Goal: Task Accomplishment & Management: Manage account settings

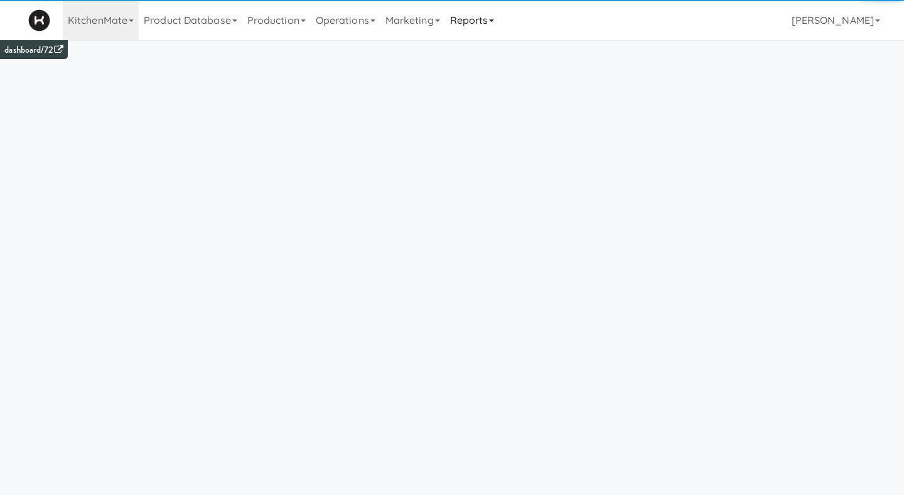
click at [467, 24] on link "Reports" at bounding box center [472, 20] width 55 height 40
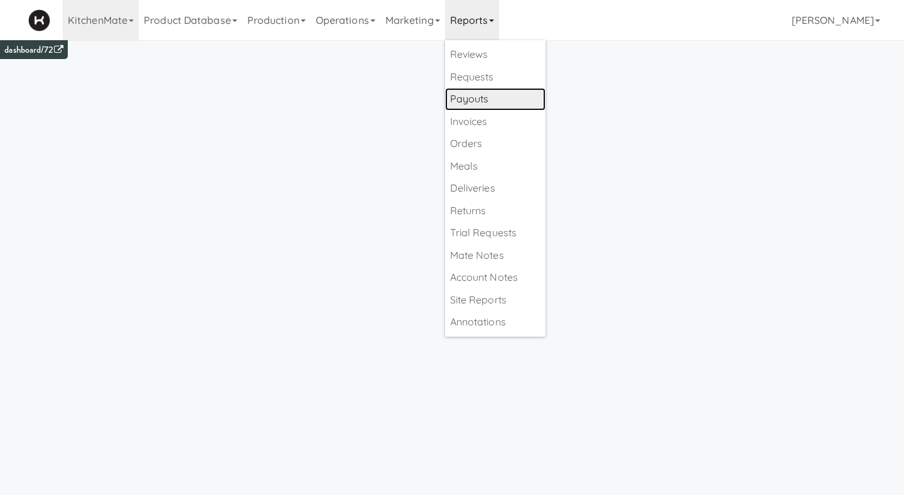
click at [479, 102] on link "Payouts" at bounding box center [495, 99] width 100 height 23
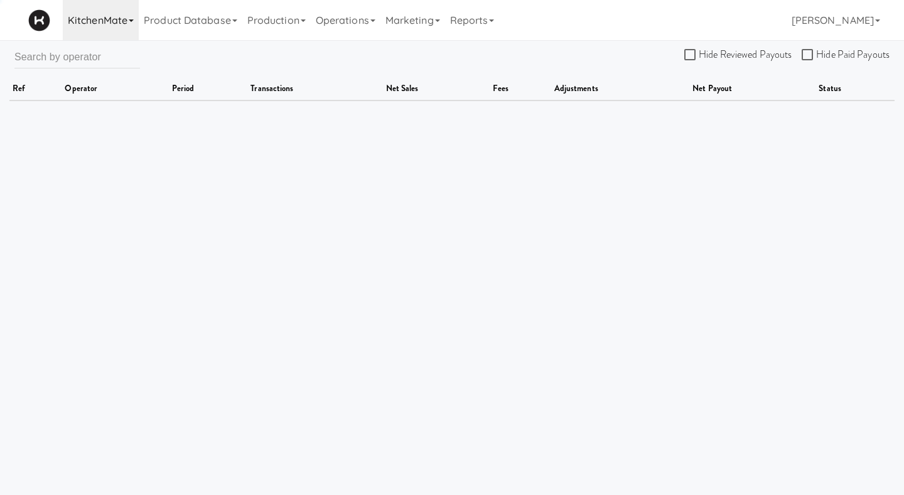
click at [124, 15] on link "KitchenMate" at bounding box center [101, 20] width 76 height 40
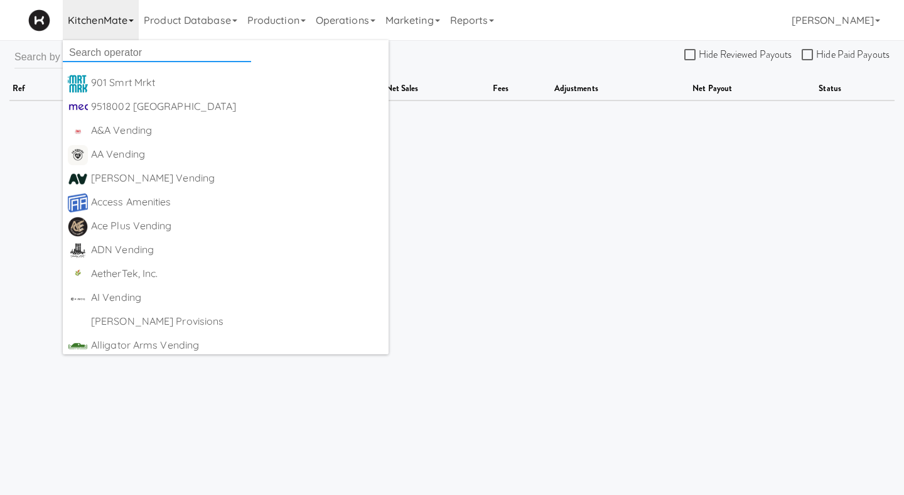
click at [121, 55] on input "text" at bounding box center [157, 52] width 188 height 19
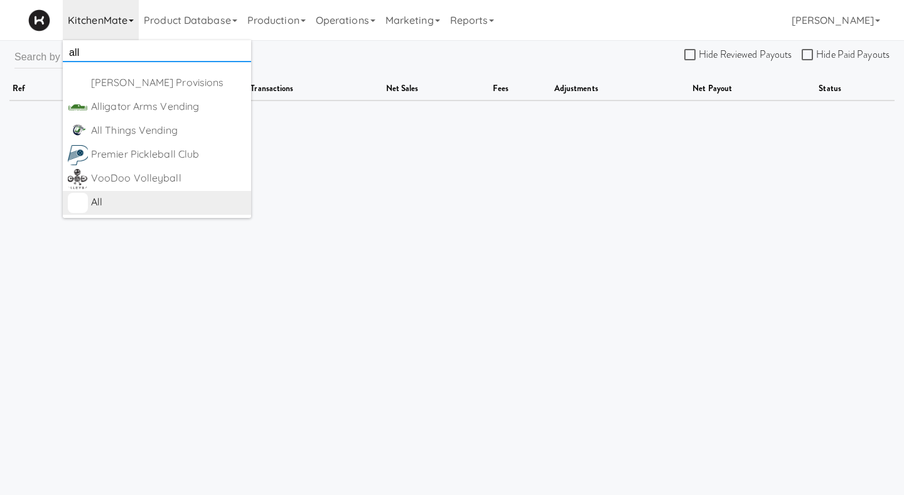
type input "all"
click at [102, 198] on div "All" at bounding box center [168, 202] width 155 height 19
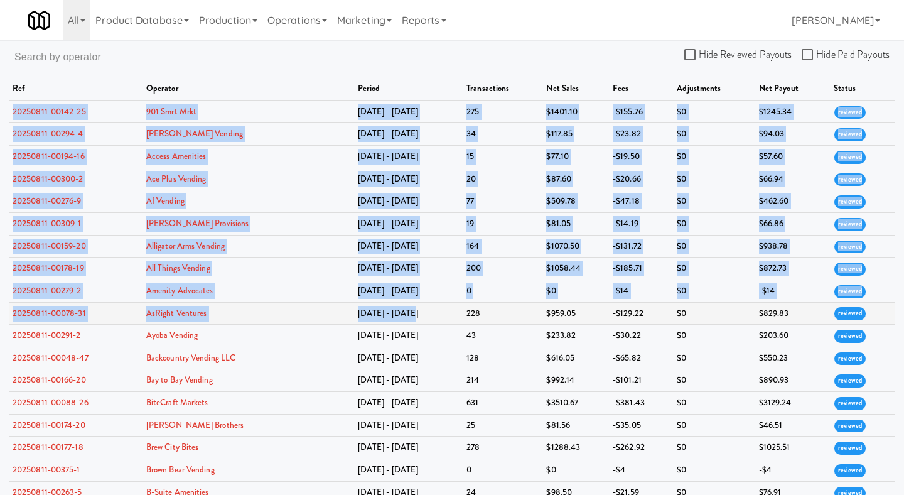
drag, startPoint x: 11, startPoint y: 110, endPoint x: 419, endPoint y: 318, distance: 458.6
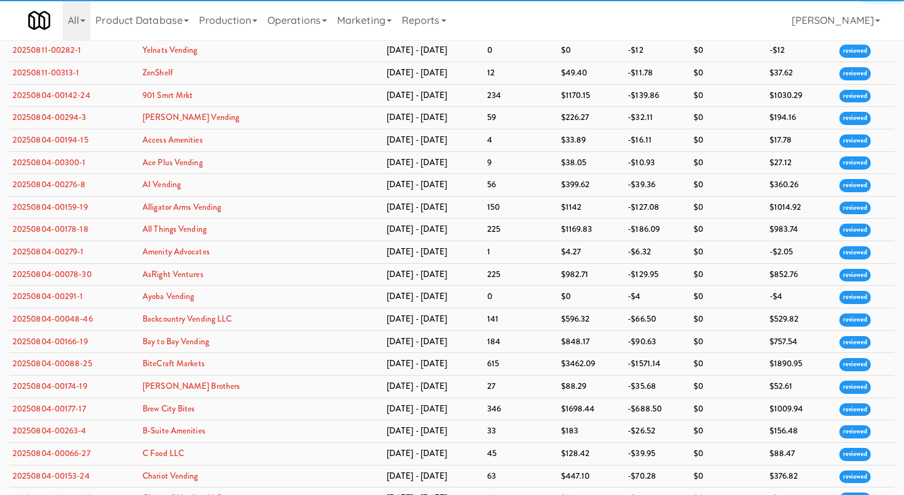
scroll to position [3716, 0]
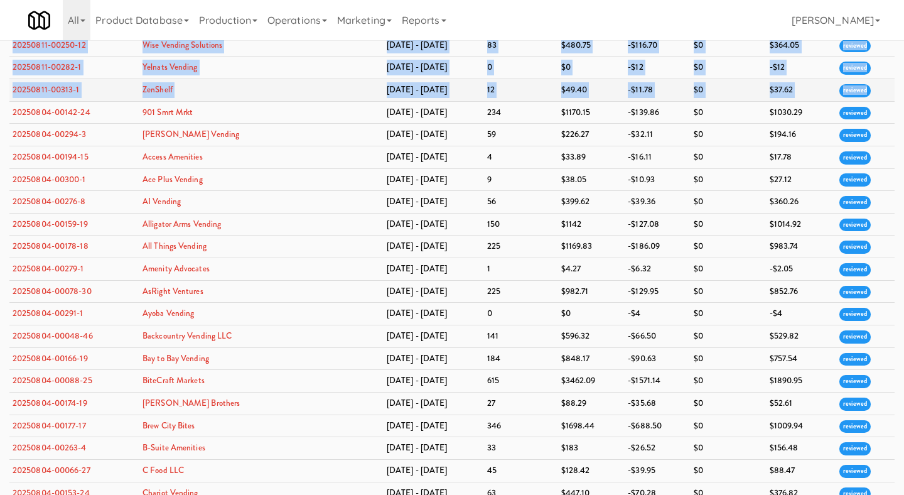
click at [860, 97] on span "reviewed" at bounding box center [856, 90] width 32 height 13
copy tbody "20250811-00142-25 901 Smrt Mrkt Aug 4 - Aug 10 275 $1401.10 -$155.76 $0 $1245.3…"
click at [721, 57] on td "$0" at bounding box center [728, 45] width 75 height 23
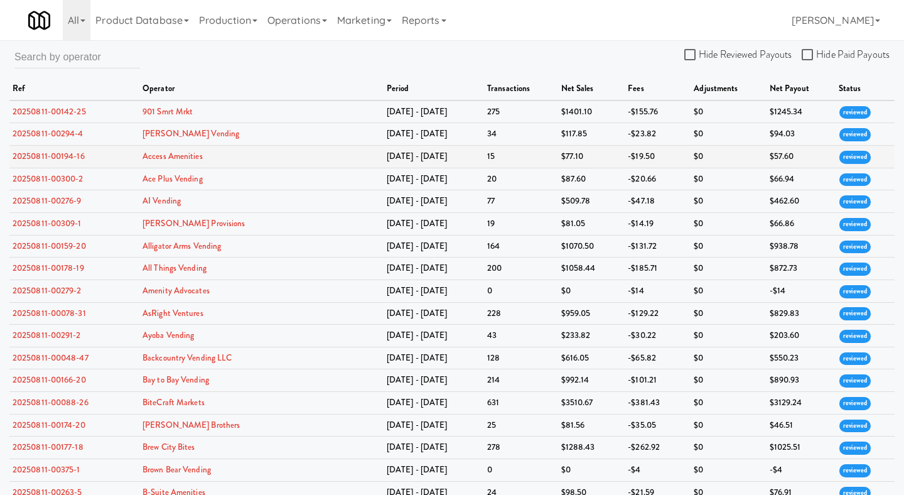
scroll to position [364, 0]
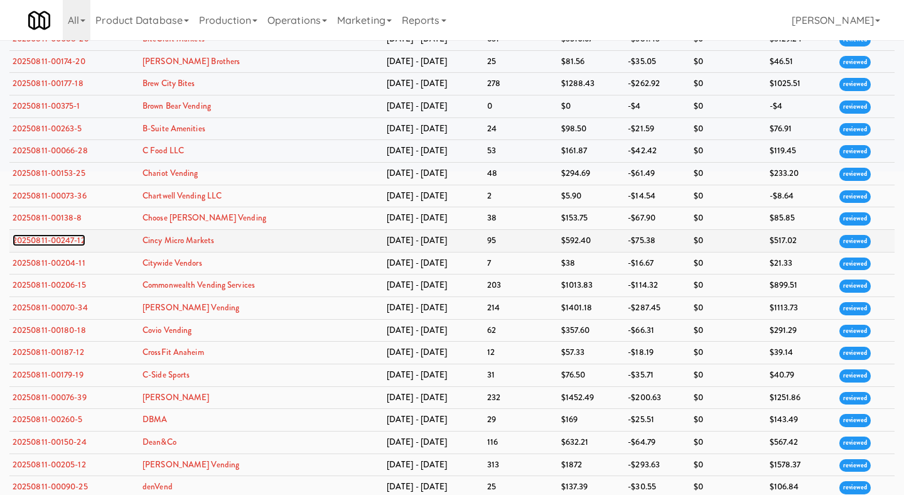
click at [68, 246] on link "20250811-00247-12" at bounding box center [49, 240] width 73 height 12
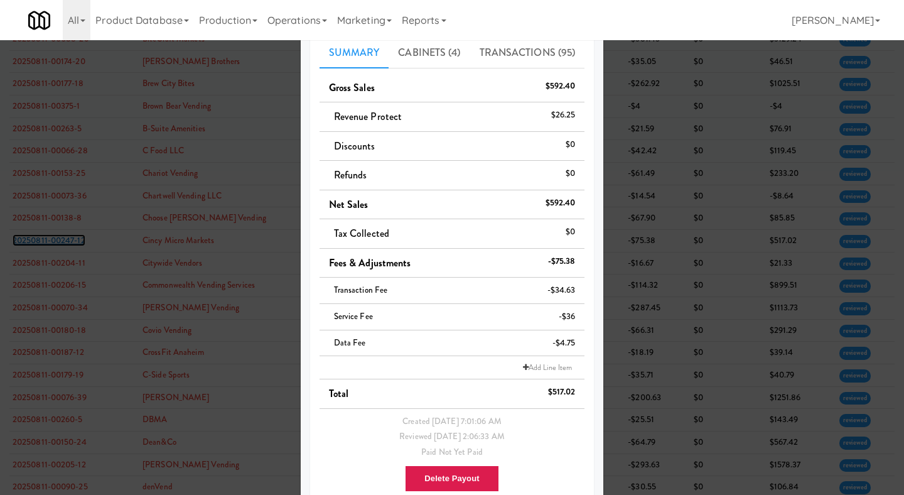
scroll to position [121, 0]
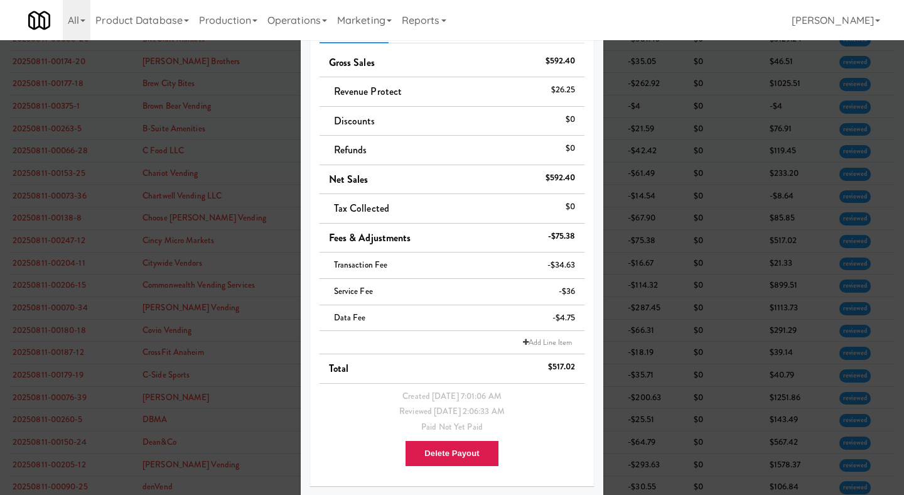
click at [294, 269] on div at bounding box center [452, 247] width 904 height 495
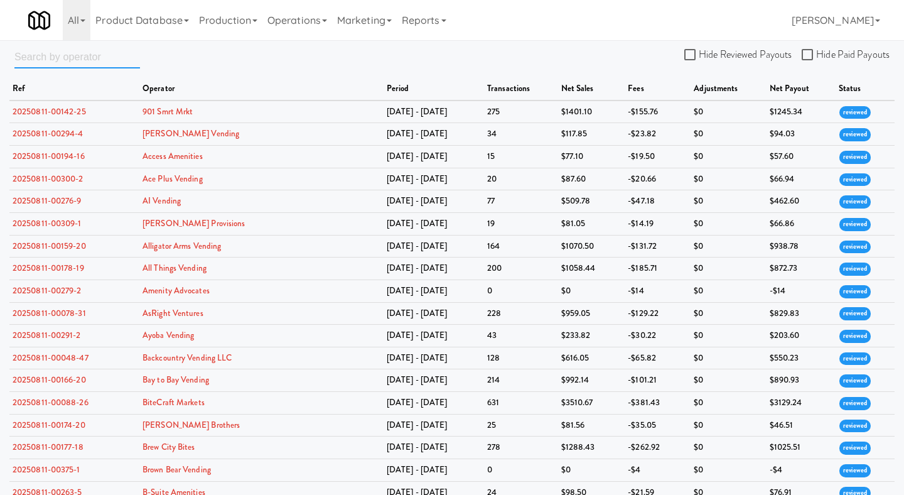
click at [101, 60] on input "text" at bounding box center [77, 56] width 126 height 23
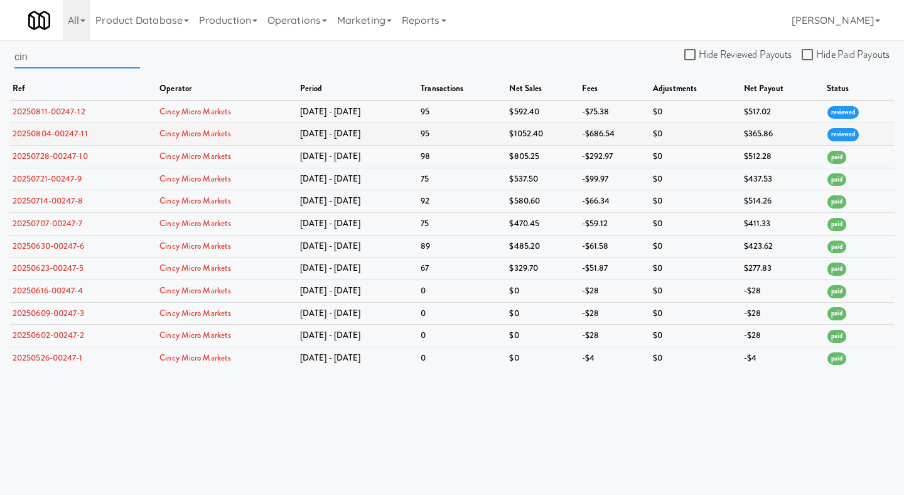
type input "cin"
click at [63, 131] on link "20250804-00247-11" at bounding box center [50, 133] width 75 height 12
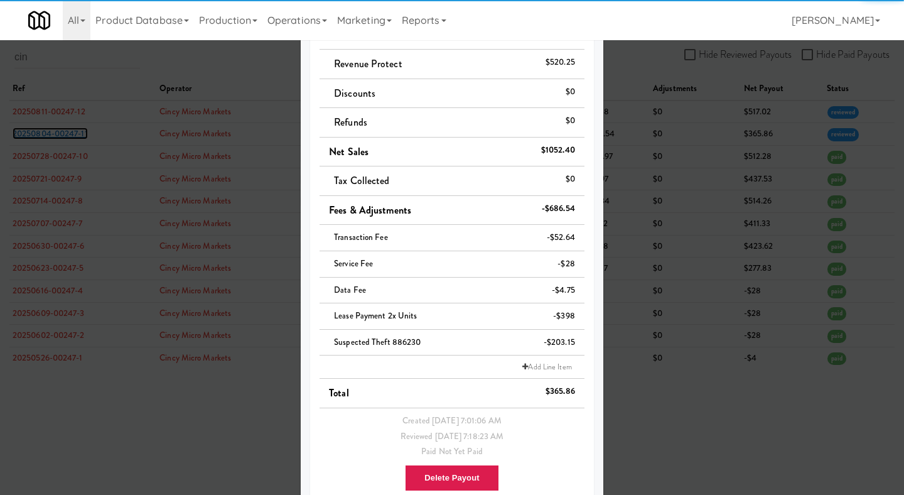
scroll to position [171, 0]
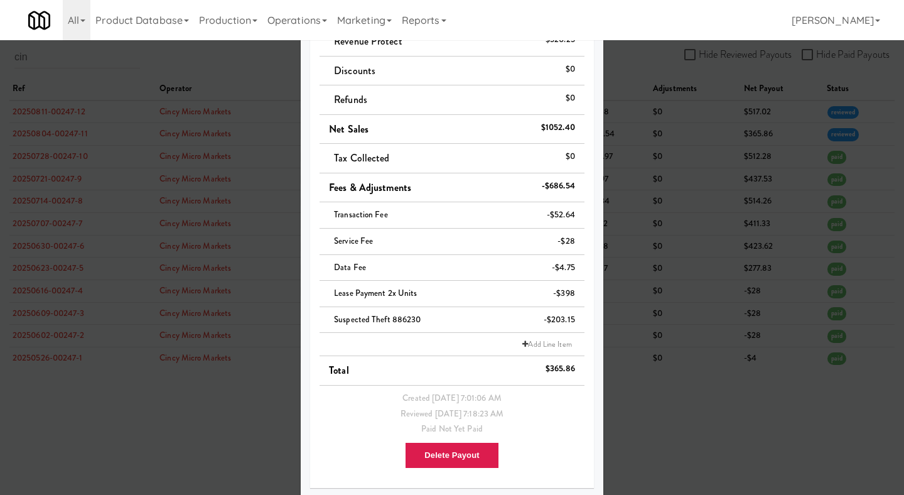
click at [632, 300] on div at bounding box center [452, 247] width 904 height 495
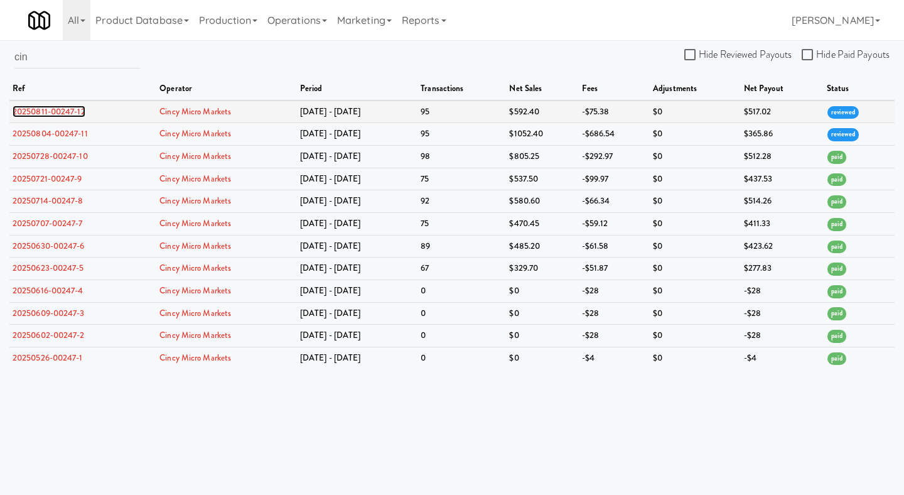
click at [72, 112] on link "20250811-00247-12" at bounding box center [49, 111] width 73 height 12
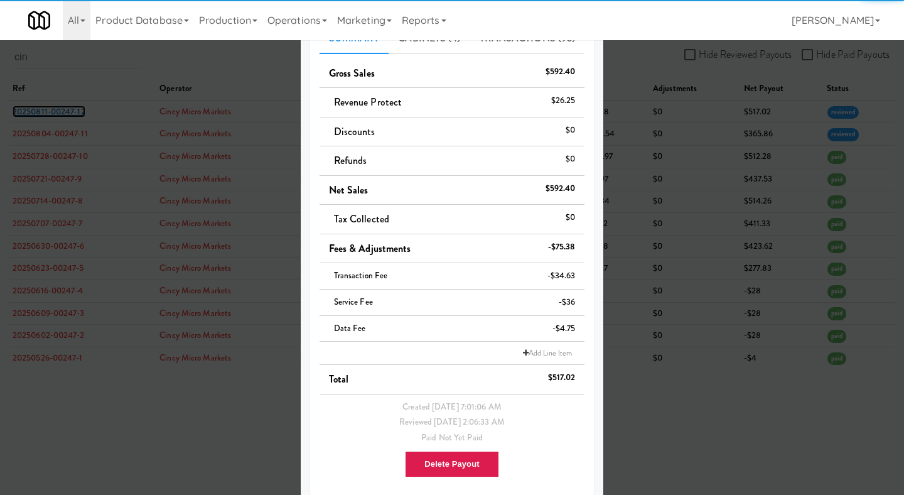
scroll to position [117, 0]
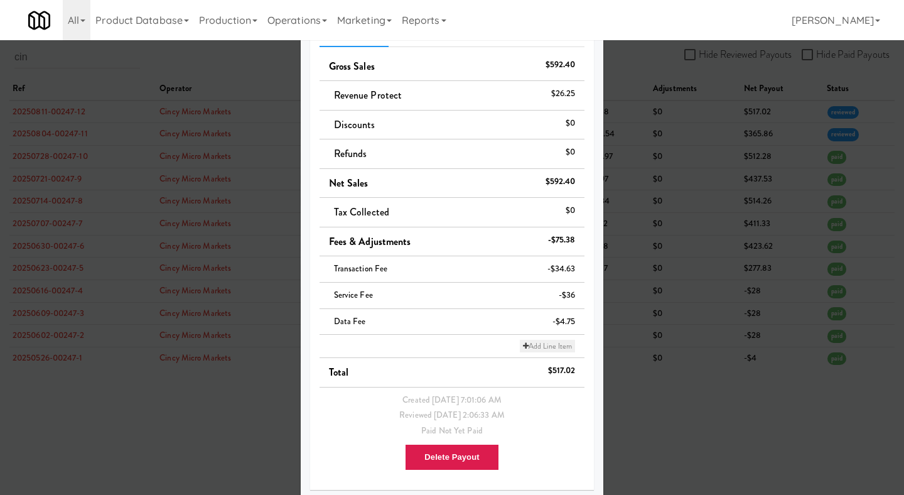
click at [548, 351] on link "Add Line Item" at bounding box center [547, 346] width 55 height 13
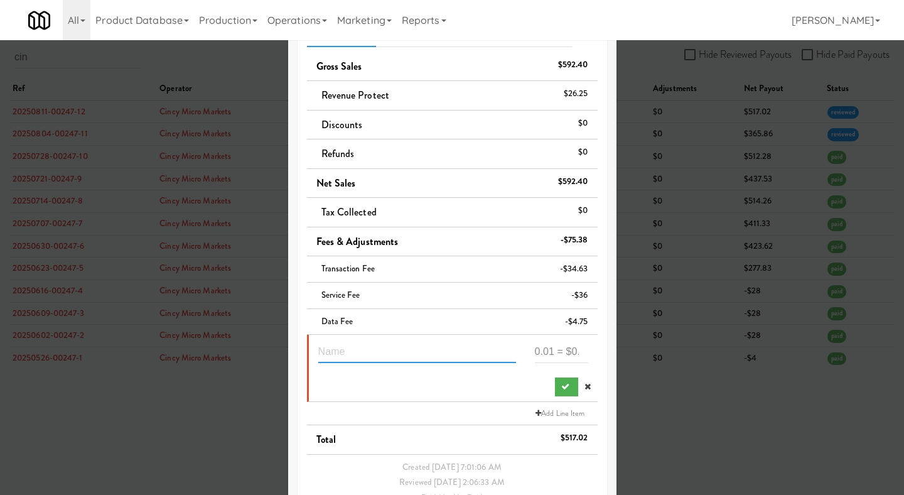
click at [397, 350] on input "text" at bounding box center [417, 351] width 198 height 23
paste input "203.15"
type input "refund theft"
paste input "203.15"
type input "203.15"
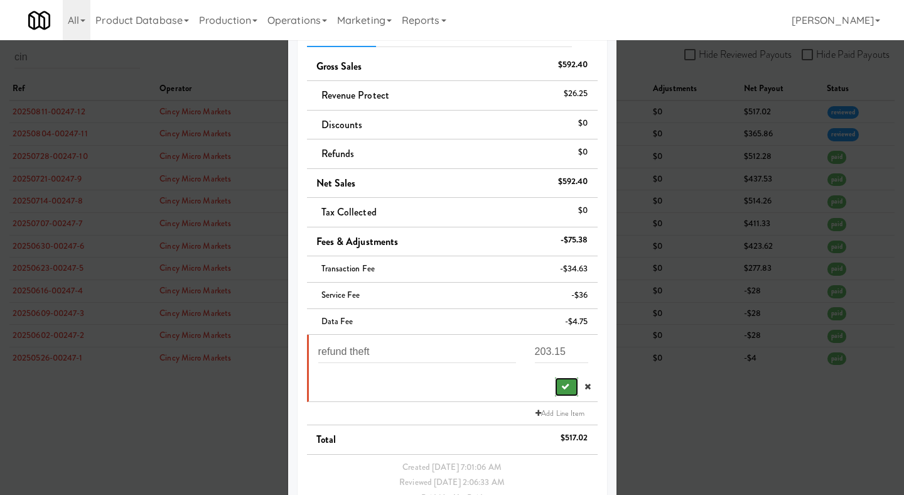
click at [555, 389] on button "submit" at bounding box center [566, 386] width 23 height 19
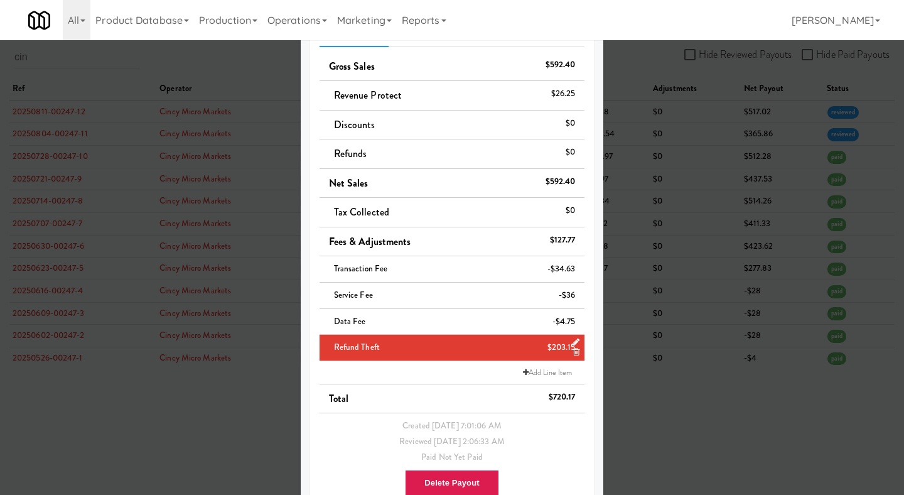
click at [670, 88] on div at bounding box center [452, 247] width 904 height 495
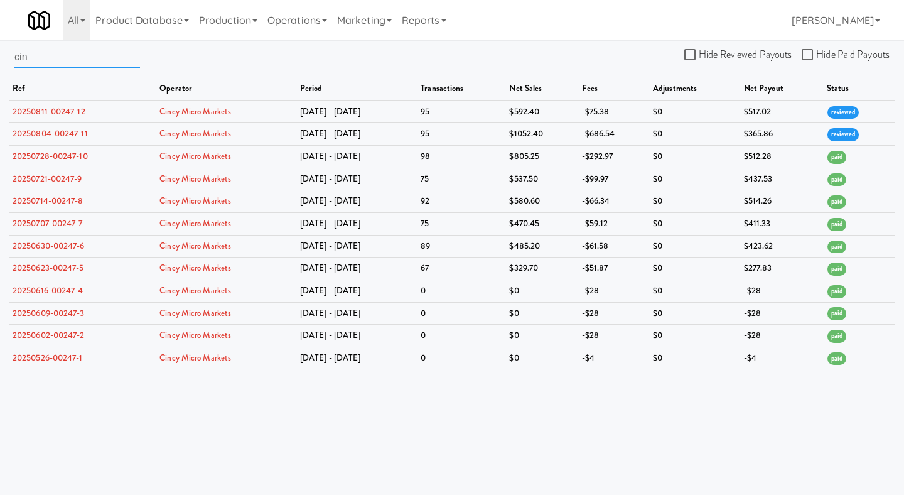
click at [60, 62] on input "cin" at bounding box center [77, 56] width 126 height 23
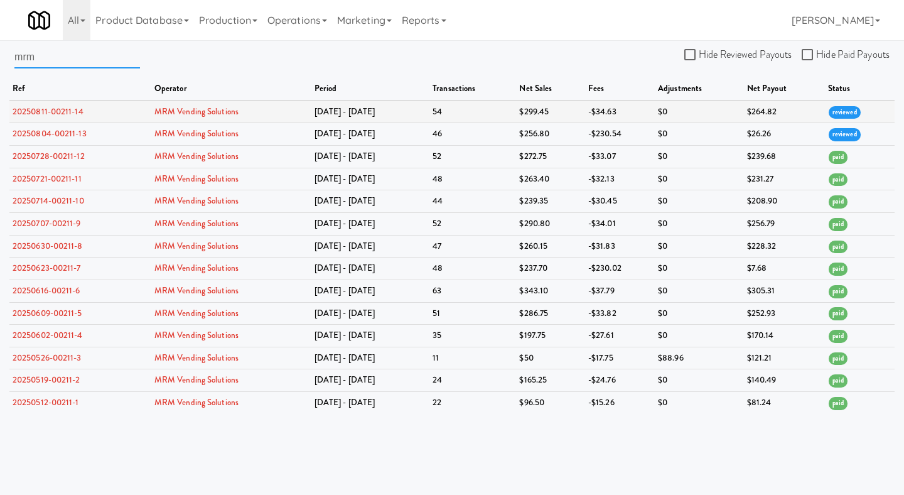
type input "mrm"
click at [58, 111] on link "20250811-00211-14" at bounding box center [48, 111] width 71 height 12
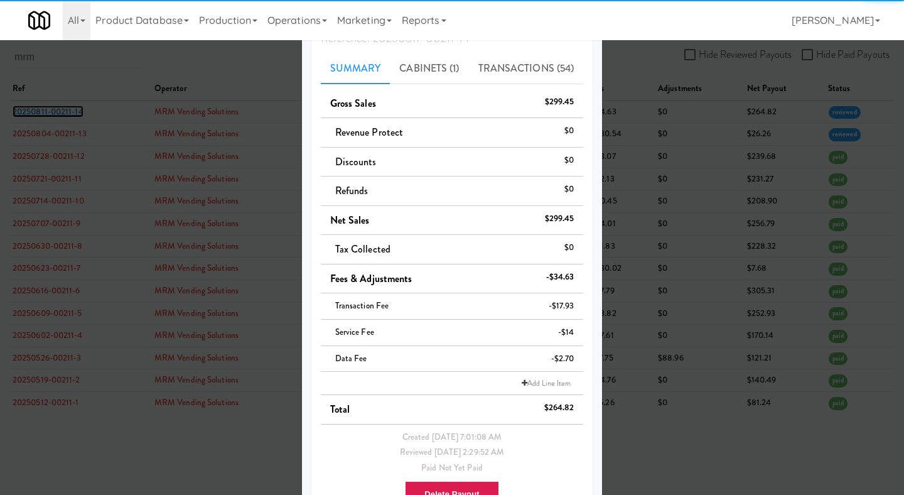
scroll to position [121, 0]
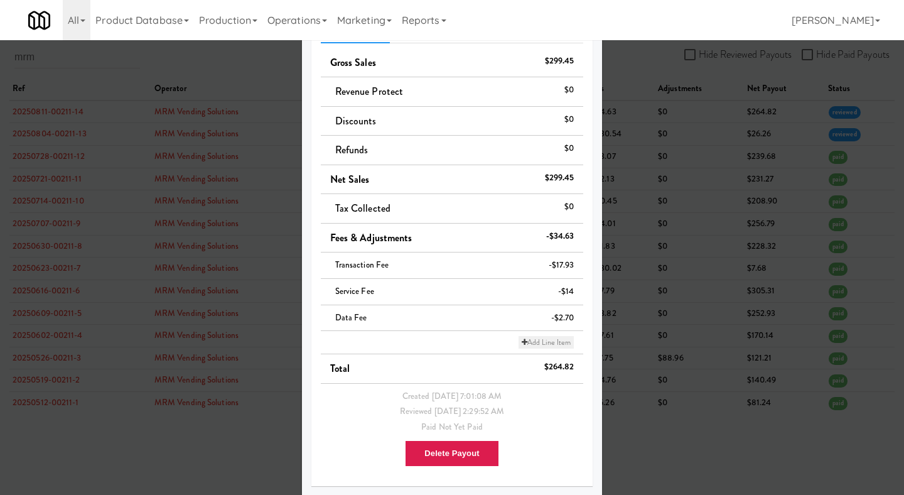
click at [559, 343] on link "Add Line Item" at bounding box center [546, 342] width 55 height 13
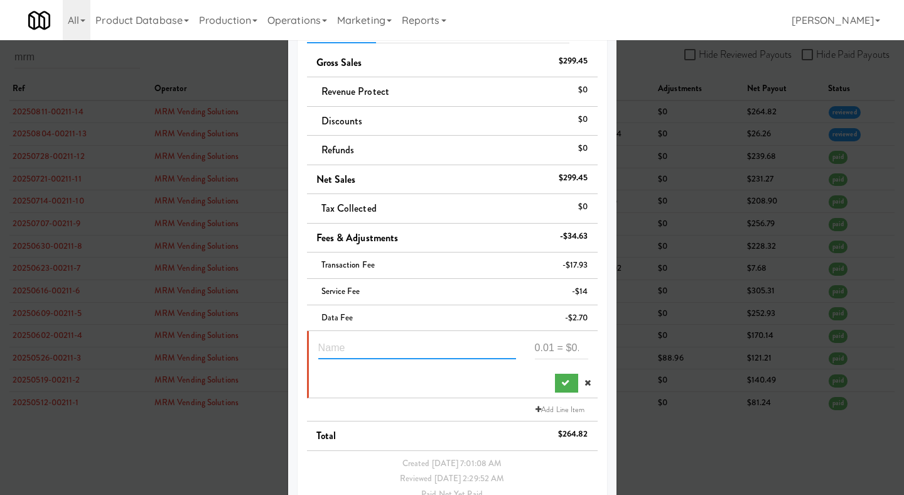
click at [391, 343] on input "text" at bounding box center [417, 347] width 198 height 23
type input "Pending transactions"
paste input "108.8"
type input "108.8"
click at [555, 384] on button "submit" at bounding box center [566, 383] width 23 height 19
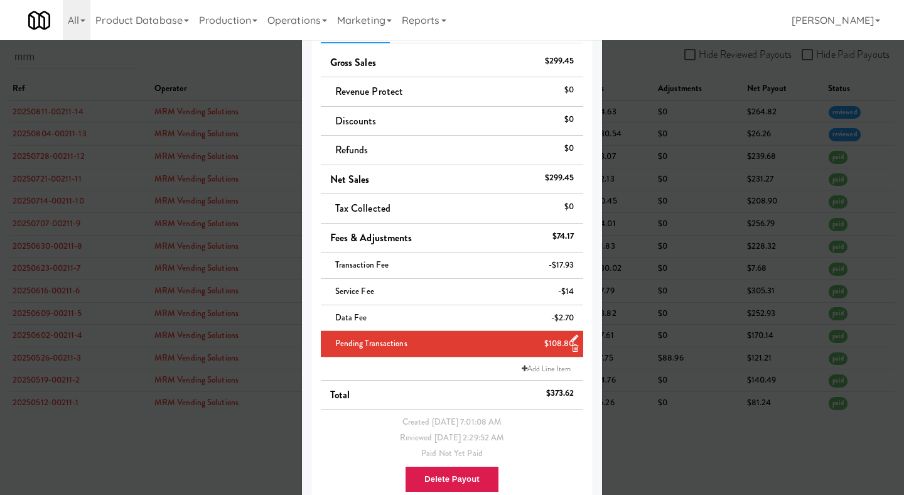
click at [625, 370] on div at bounding box center [452, 247] width 904 height 495
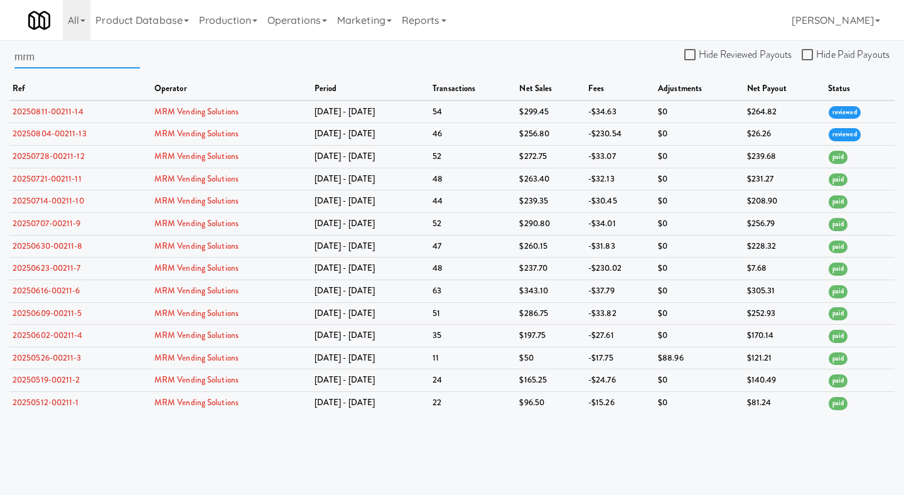
click at [103, 64] on input "mrm" at bounding box center [77, 56] width 126 height 23
paste input "Rock Solid Reboot Vending"
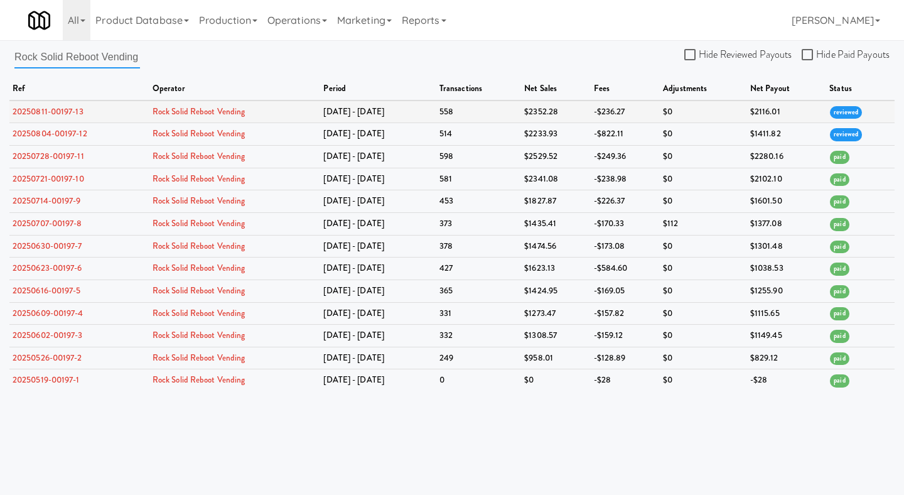
type input "Rock Solid Reboot Vending"
click at [67, 111] on link "20250811-00197-13" at bounding box center [48, 111] width 71 height 12
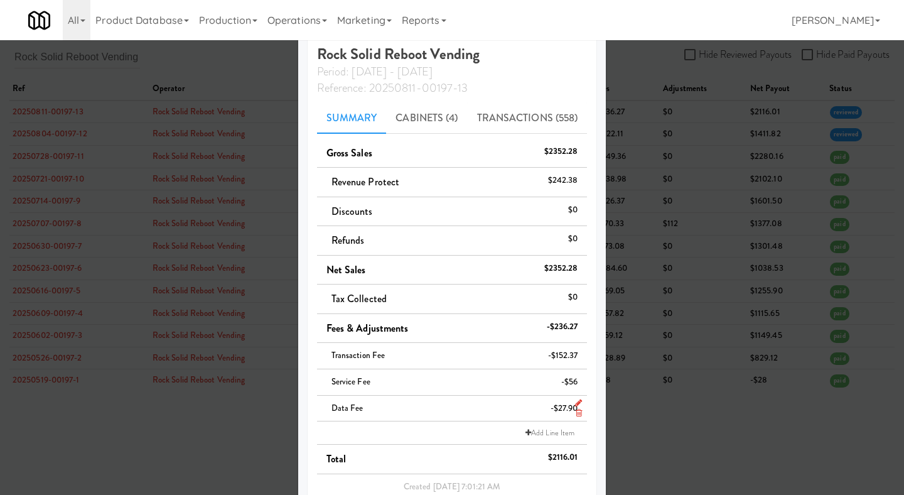
click at [580, 417] on link at bounding box center [576, 414] width 11 height 16
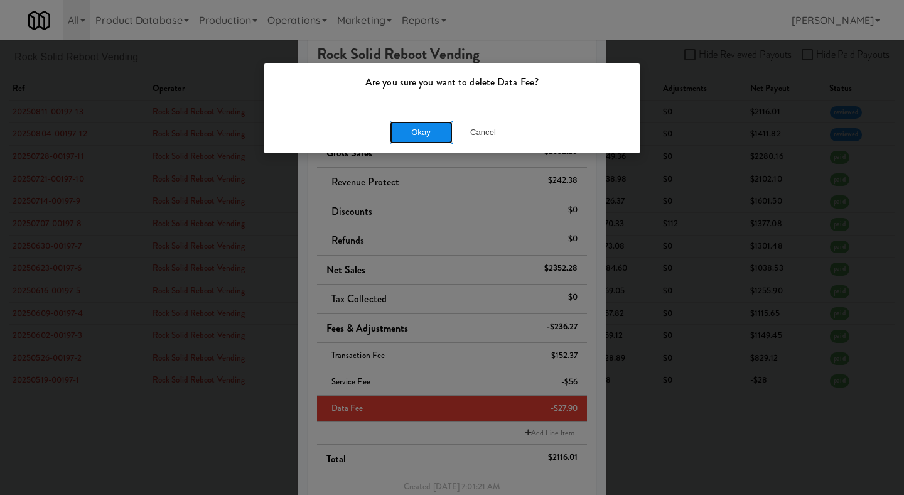
click at [446, 139] on button "Okay" at bounding box center [421, 132] width 63 height 23
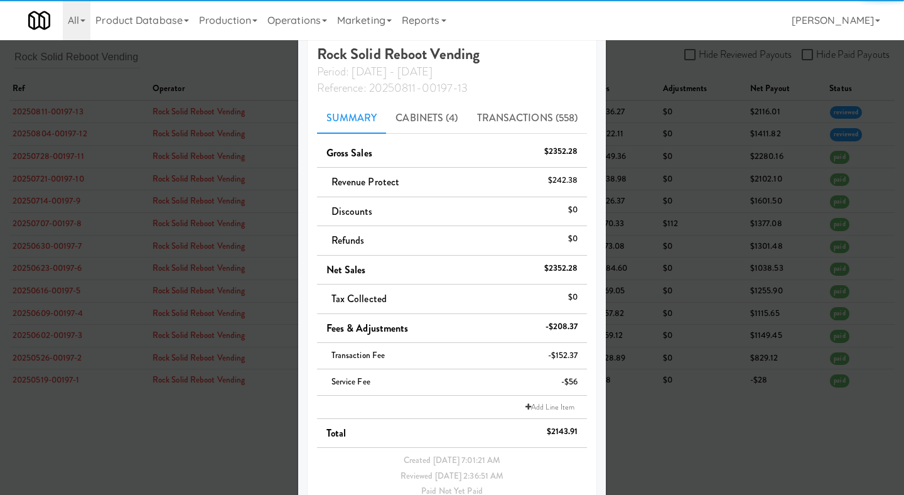
click at [673, 259] on div at bounding box center [452, 247] width 904 height 495
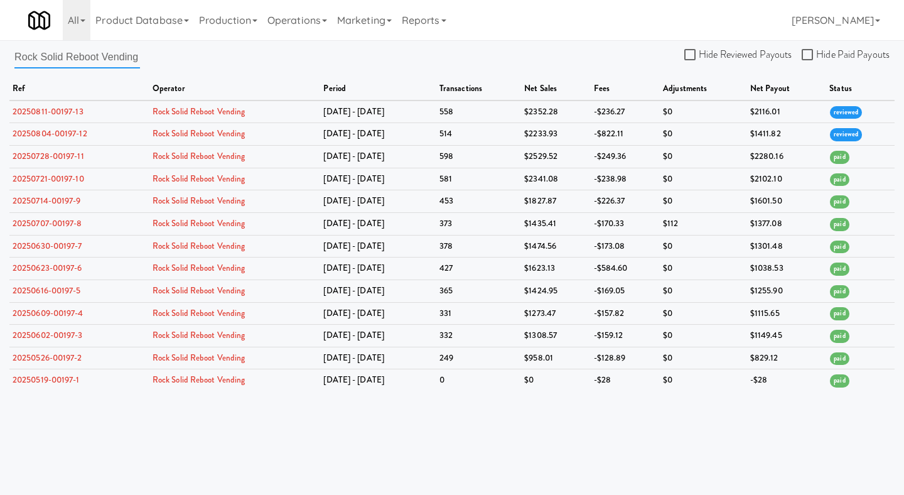
click at [116, 61] on input "Rock Solid Reboot Vending" at bounding box center [77, 56] width 126 height 23
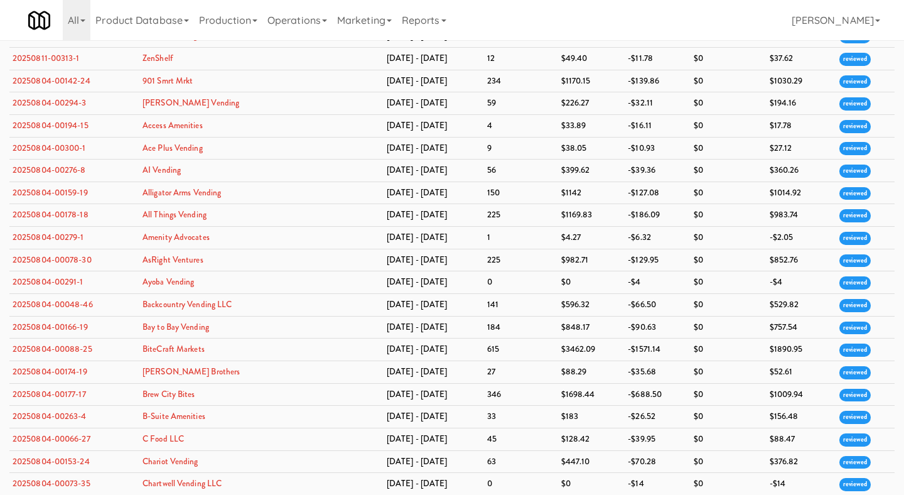
scroll to position [3607, 0]
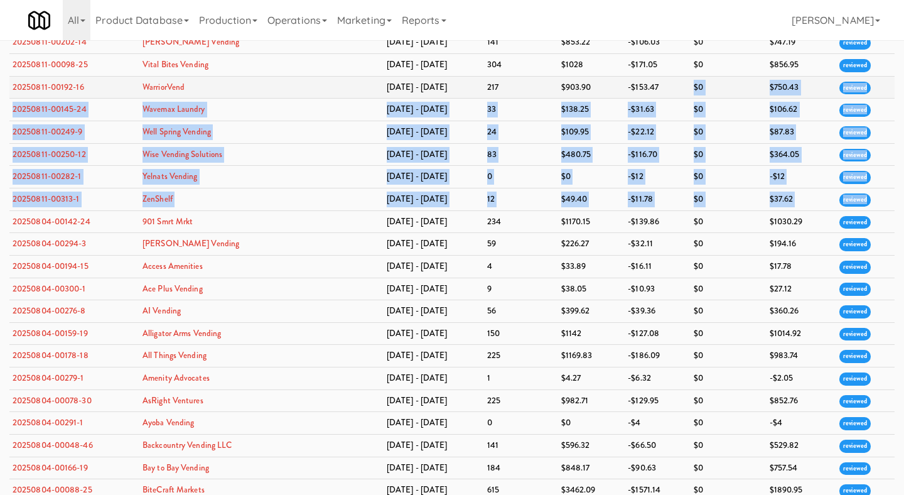
drag, startPoint x: 862, startPoint y: 250, endPoint x: 622, endPoint y: 129, distance: 268.5
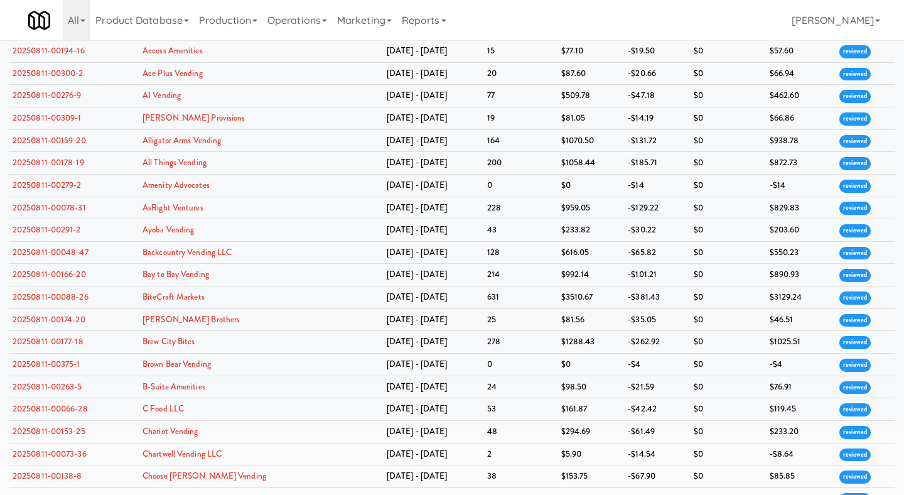
scroll to position [0, 0]
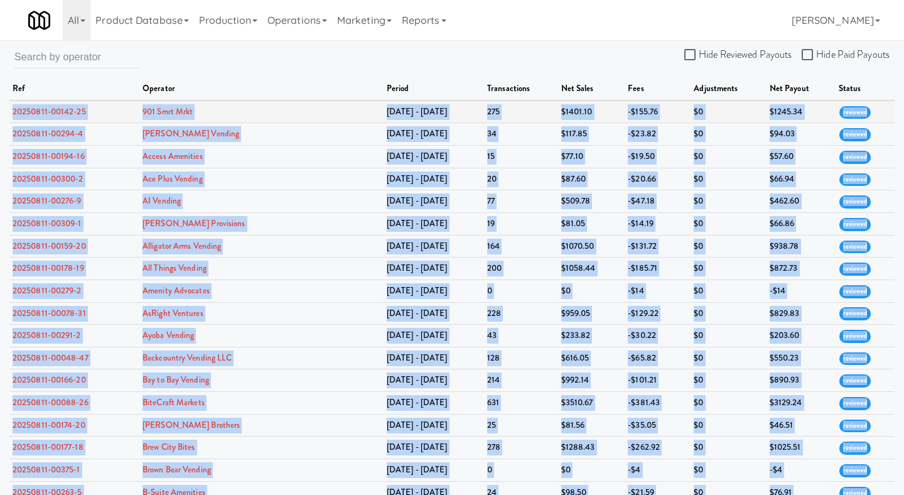
click at [9, 112] on td "20250811-00142-25" at bounding box center [74, 111] width 130 height 23
copy tbody "20250811-00142-25 901 Smrt Mrkt Aug 4 - Aug 10 275 $1401.10 -$155.76 $0 $1245.3…"
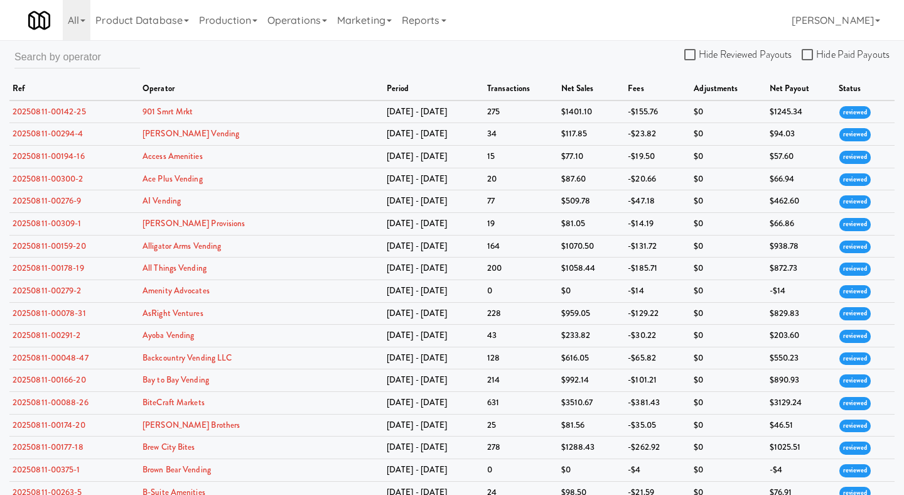
click at [691, 89] on th "adjustments" at bounding box center [728, 89] width 75 height 23
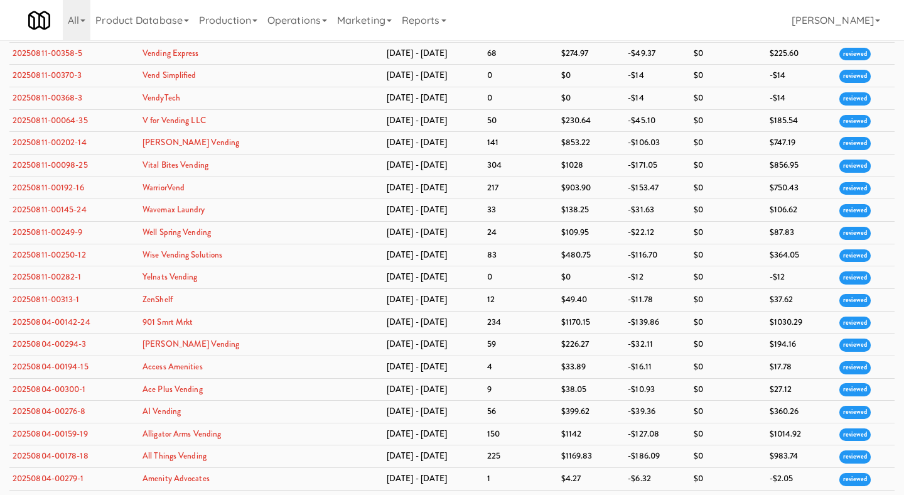
scroll to position [3502, 0]
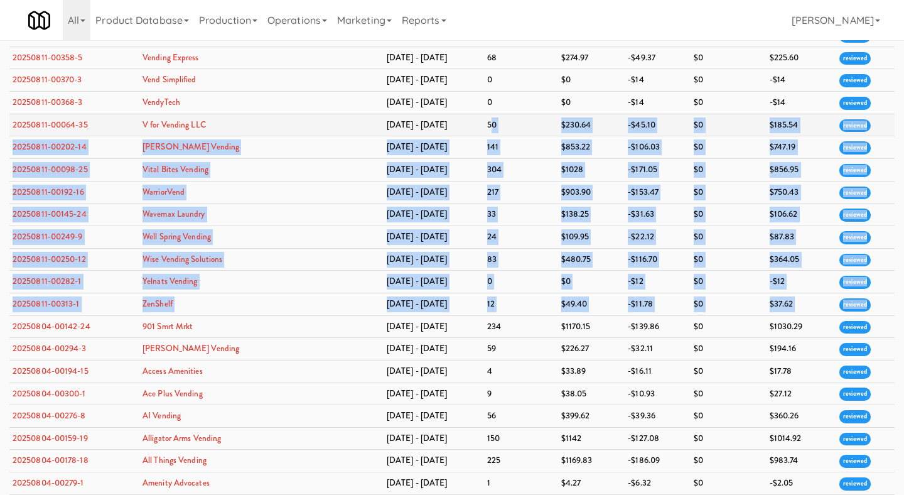
drag, startPoint x: 863, startPoint y: 355, endPoint x: 458, endPoint y: 168, distance: 446.2
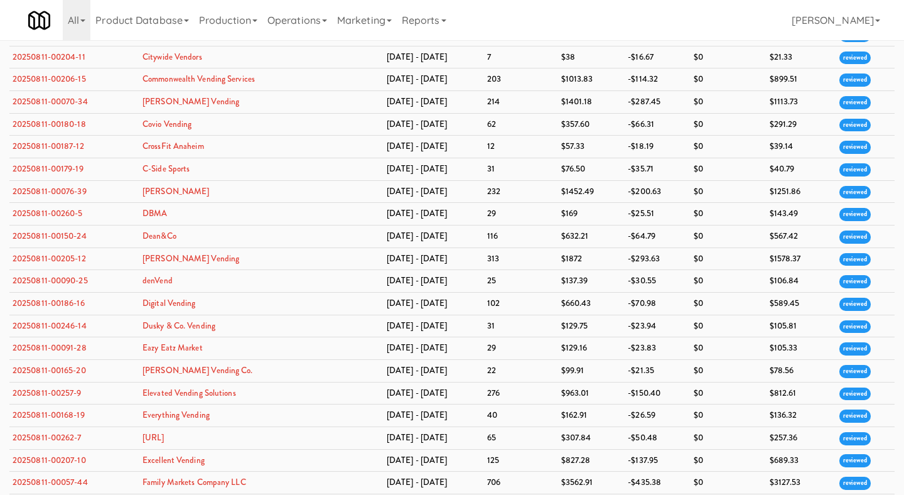
scroll to position [0, 0]
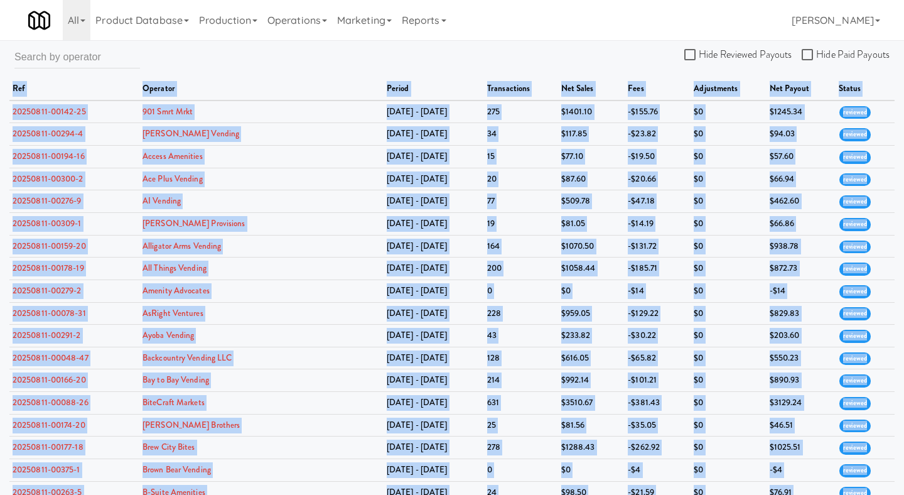
copy table "ref operator period transactions net sales fees adjustments net payout status 2…"
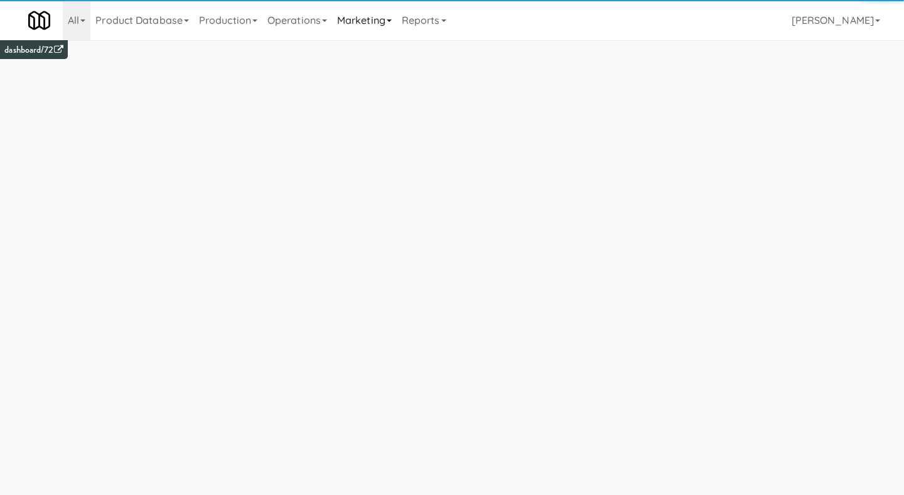
click at [390, 26] on link "Marketing" at bounding box center [364, 20] width 65 height 40
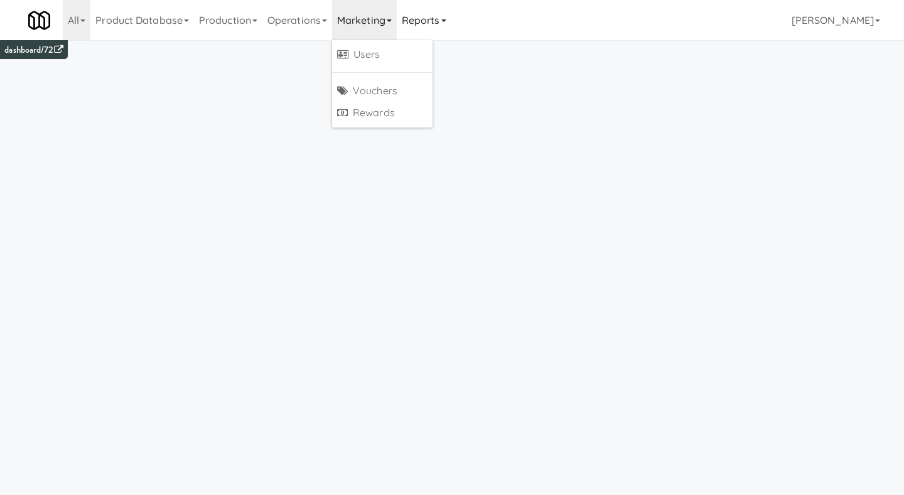
click at [418, 23] on link "Reports" at bounding box center [424, 20] width 55 height 40
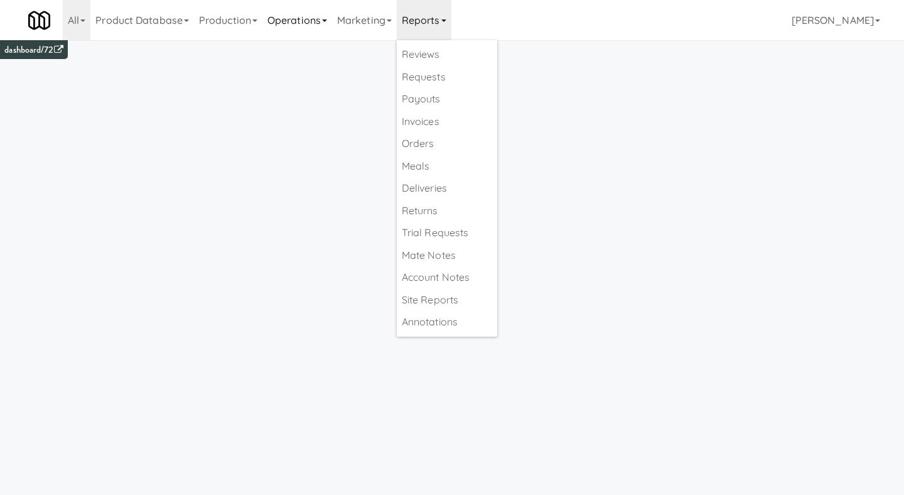
click at [327, 21] on link "Operations" at bounding box center [297, 20] width 70 height 40
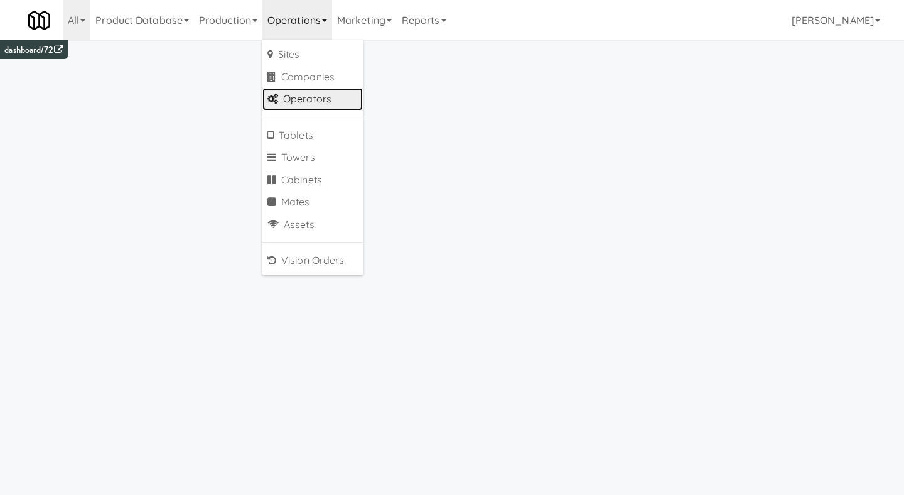
click at [312, 100] on link "Operators" at bounding box center [312, 99] width 100 height 23
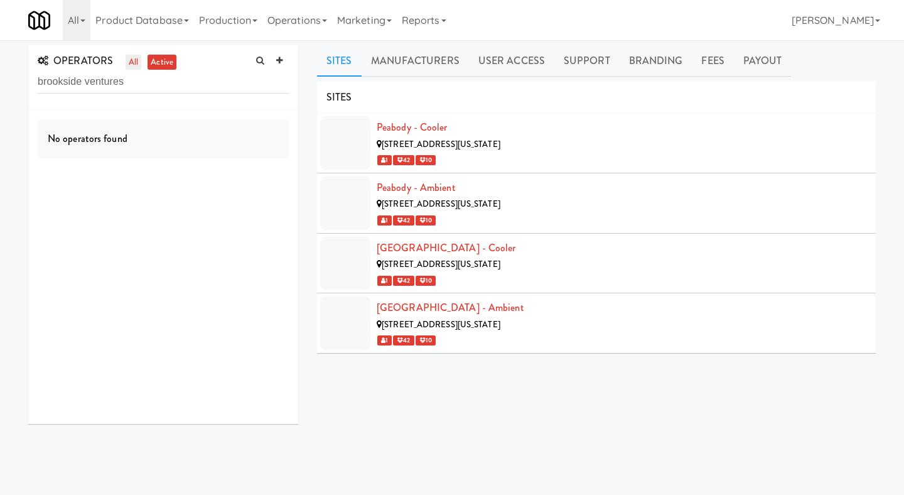
click at [135, 63] on link "all" at bounding box center [134, 63] width 16 height 16
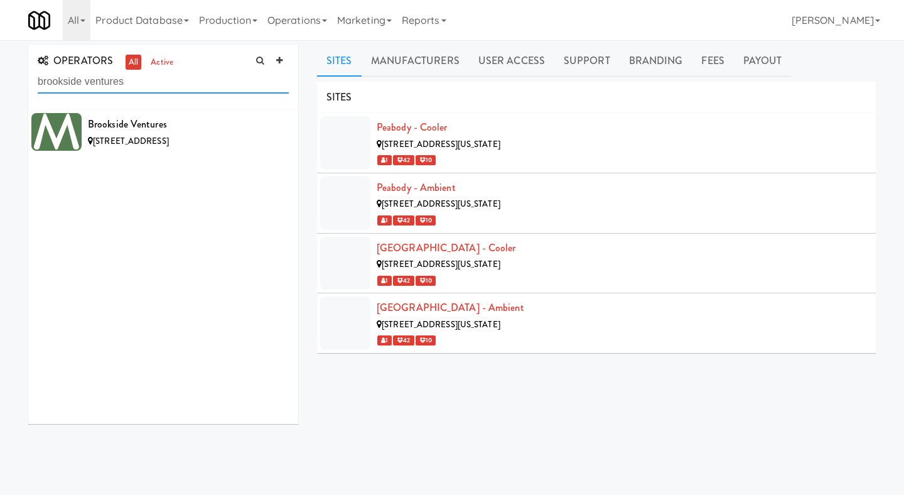
click at [129, 91] on input "brookside ventures" at bounding box center [163, 81] width 251 height 23
paste input "citywide vendor"
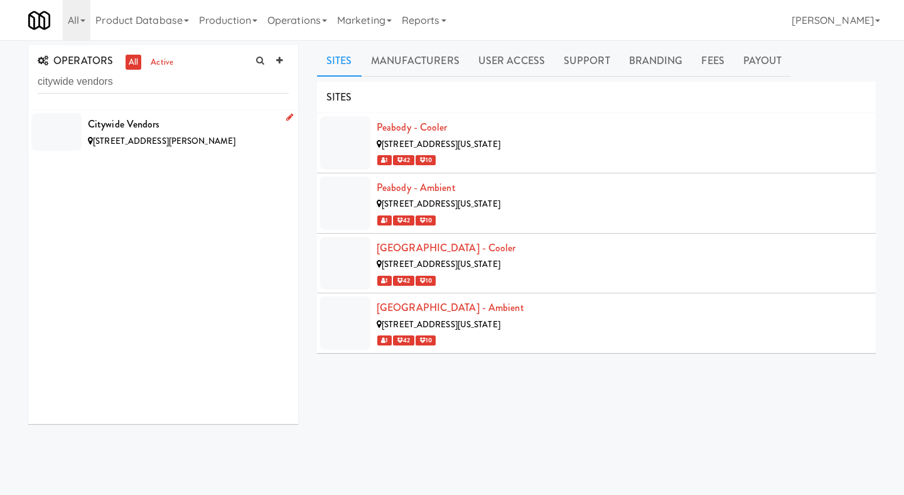
click at [132, 116] on div "Citywide Vendors" at bounding box center [188, 124] width 201 height 19
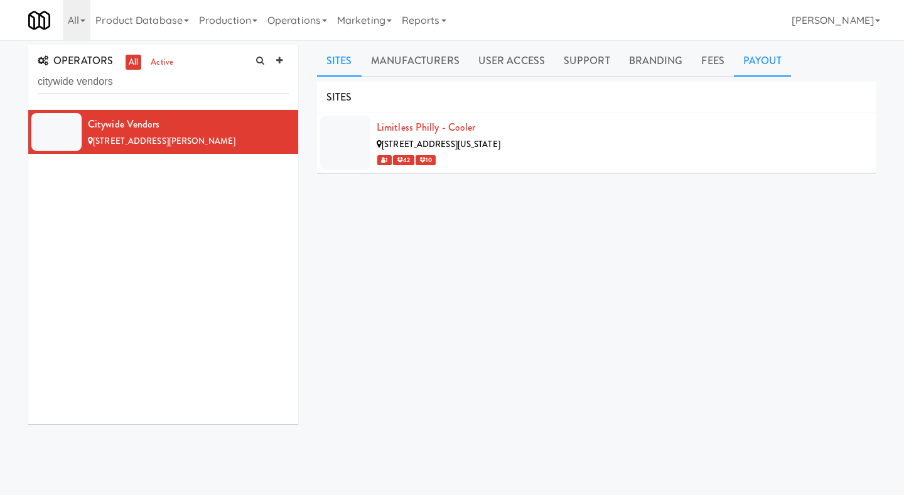
click at [734, 57] on link "Payout" at bounding box center [763, 60] width 58 height 31
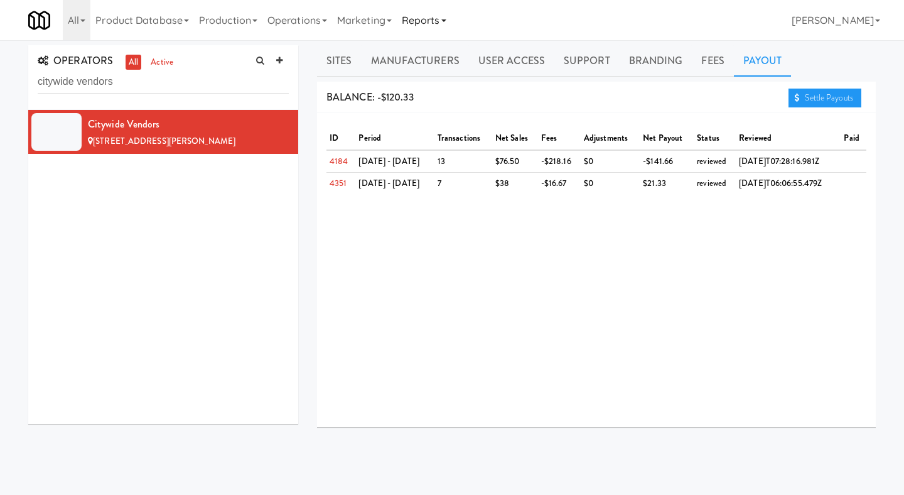
click at [450, 23] on link "Reports" at bounding box center [424, 20] width 55 height 40
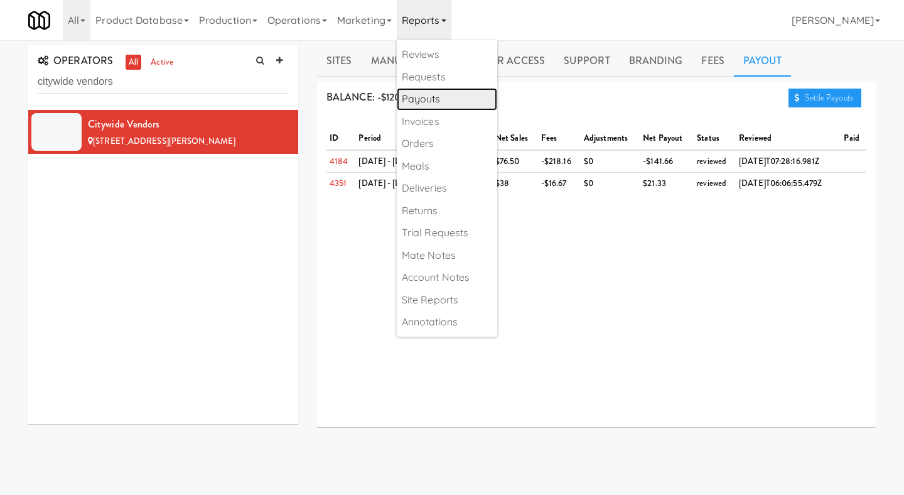
click at [444, 95] on link "Payouts" at bounding box center [447, 99] width 100 height 23
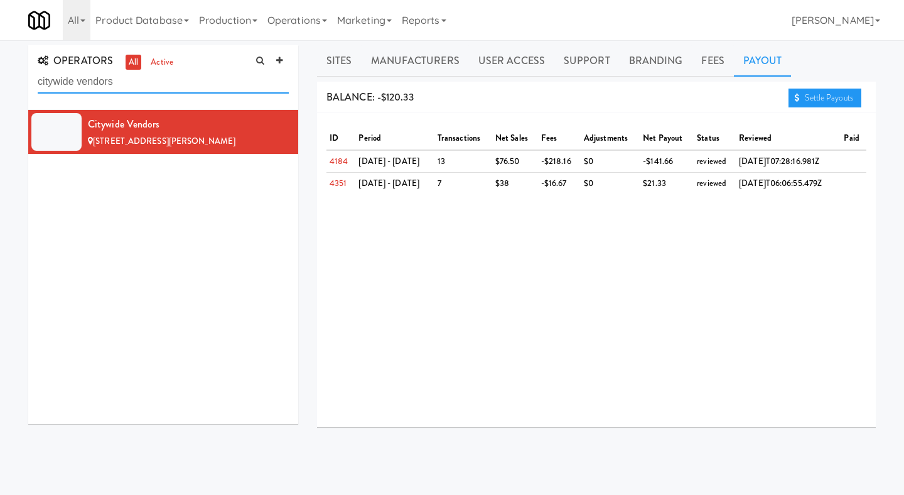
click at [190, 93] on input "citywide vendors" at bounding box center [163, 81] width 251 height 23
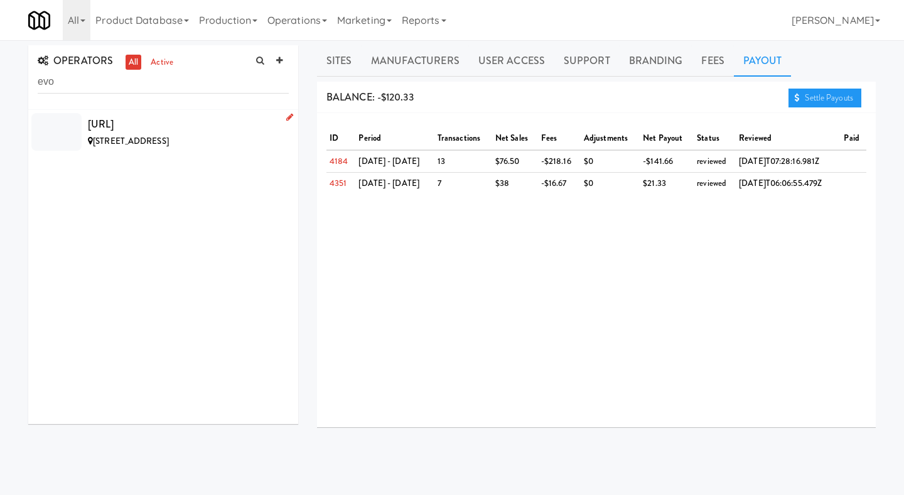
click at [110, 123] on div "[URL]" at bounding box center [188, 124] width 201 height 19
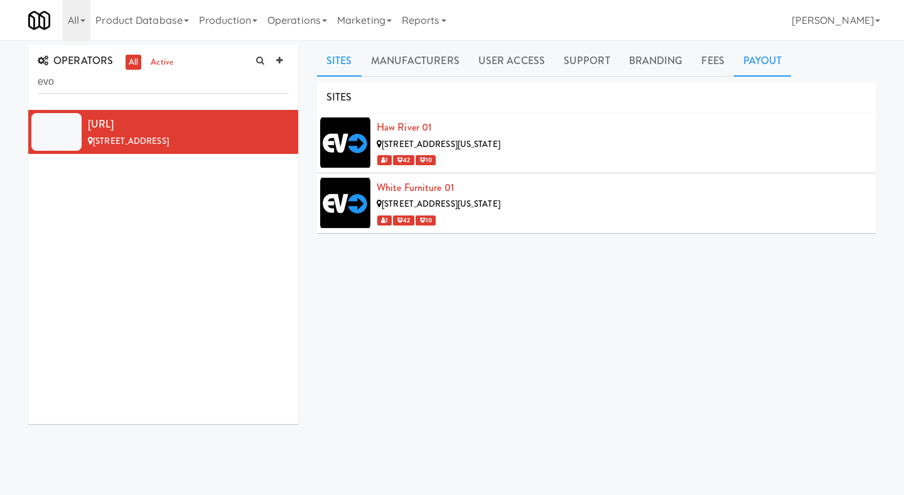
click at [736, 63] on link "Payout" at bounding box center [763, 60] width 58 height 31
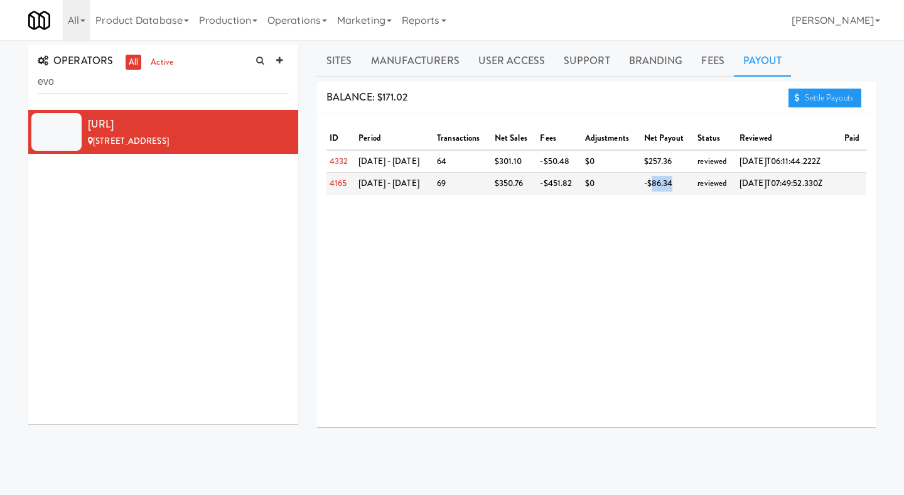
drag, startPoint x: 634, startPoint y: 183, endPoint x: 654, endPoint y: 182, distance: 20.7
click at [654, 182] on td "-$86.34" at bounding box center [668, 184] width 54 height 22
copy td "86.34"
click at [810, 99] on link "Settle Payouts" at bounding box center [825, 98] width 73 height 19
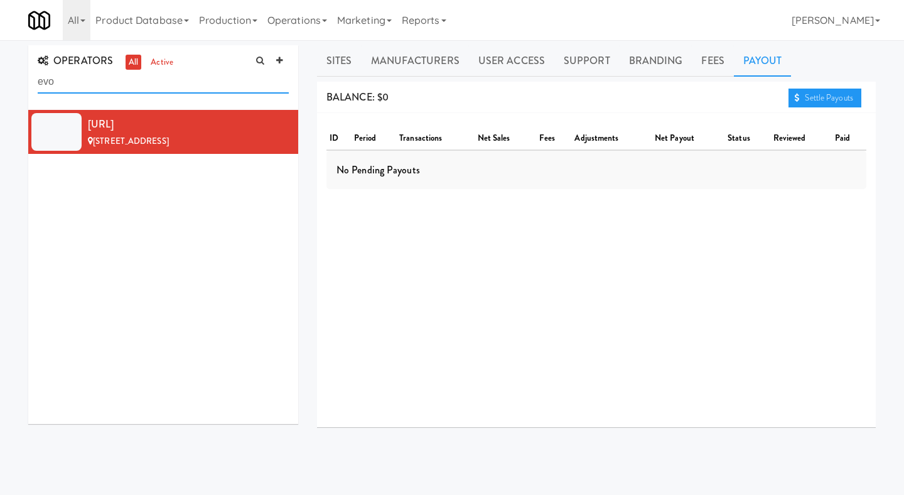
click at [203, 82] on input "evo" at bounding box center [163, 81] width 251 height 23
paste input "goldsmith vending"
type input "goldsmith vending"
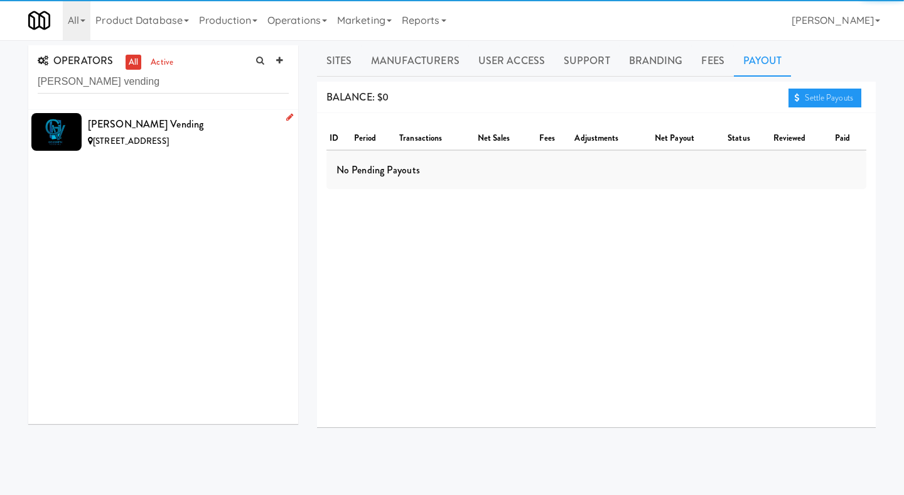
click at [200, 124] on div "[PERSON_NAME] Vending" at bounding box center [188, 124] width 201 height 19
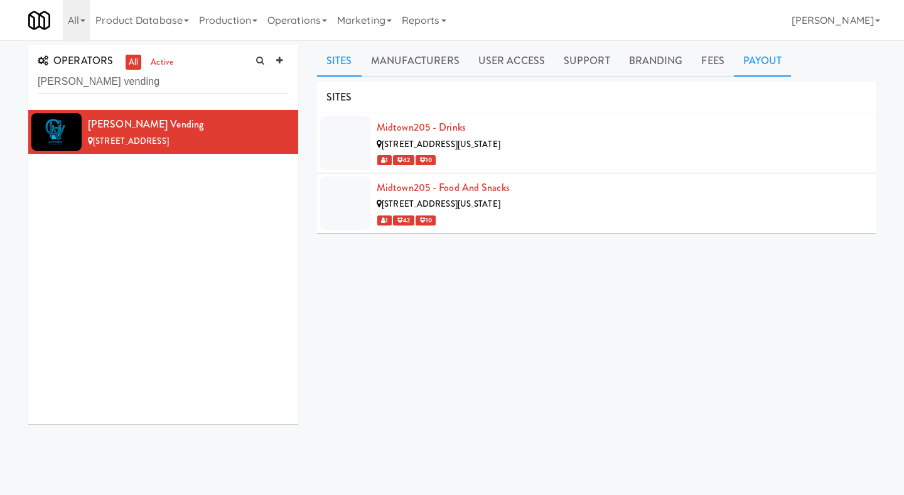
click at [736, 65] on link "Payout" at bounding box center [763, 60] width 58 height 31
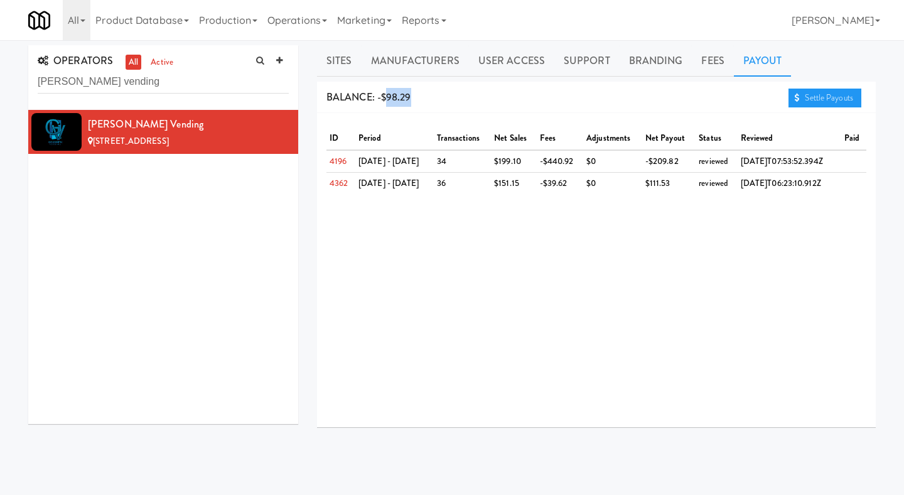
drag, startPoint x: 429, startPoint y: 92, endPoint x: 384, endPoint y: 92, distance: 44.6
click at [384, 92] on div "BALANCE: -$98.29 Settle Payouts" at bounding box center [596, 98] width 559 height 32
copy span "98.29"
click at [805, 99] on link "Settle Payouts" at bounding box center [825, 98] width 73 height 19
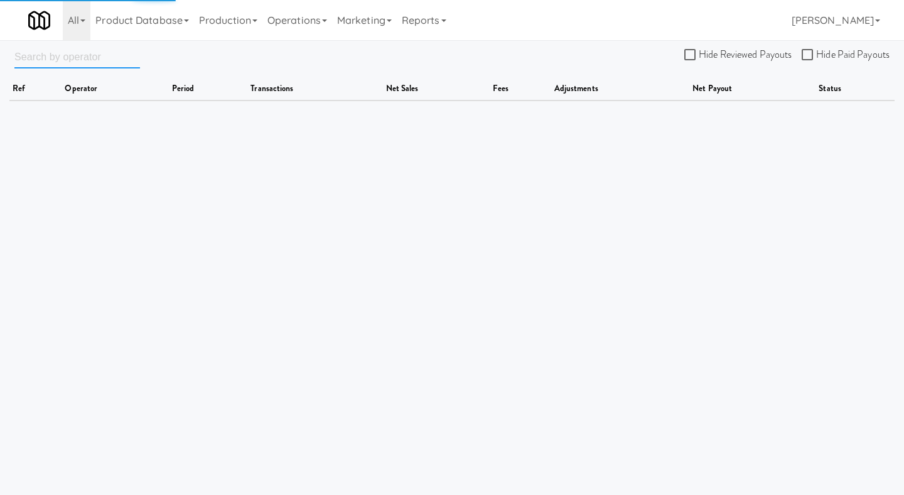
click at [106, 52] on input "text" at bounding box center [77, 56] width 126 height 23
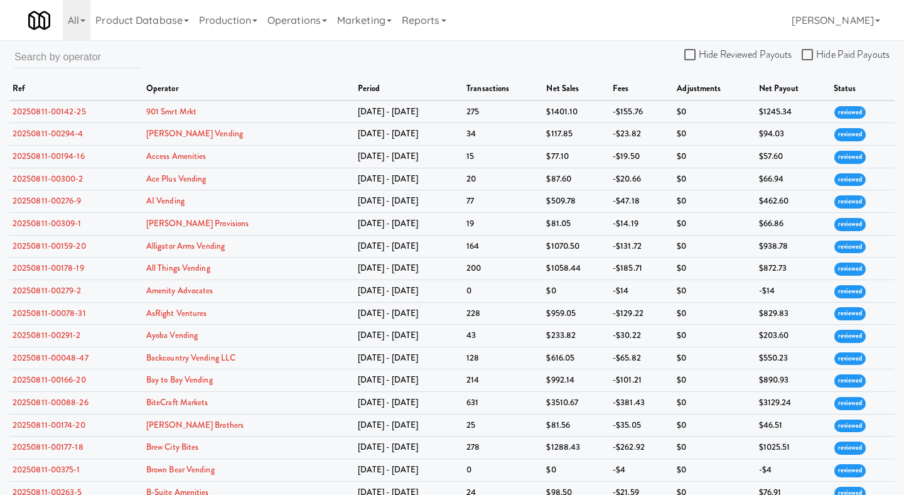
scroll to position [386, 0]
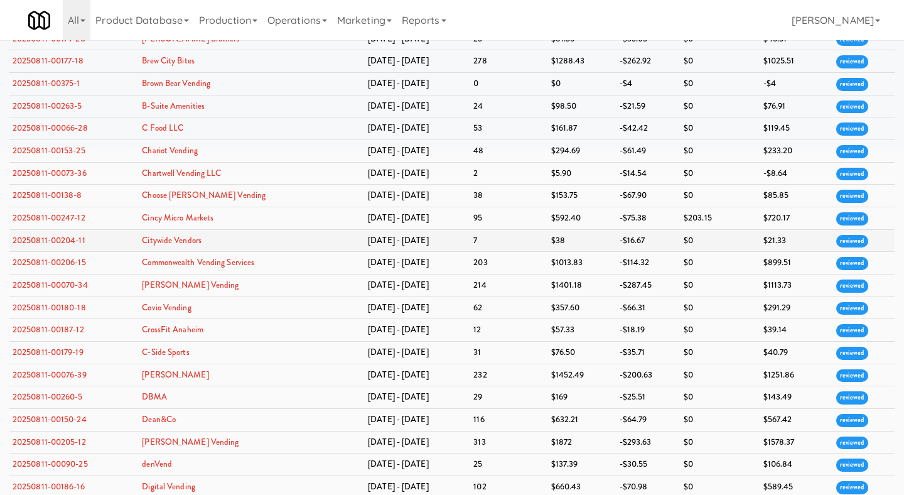
click at [85, 247] on td "20250811-00204-11" at bounding box center [73, 240] width 129 height 23
click at [77, 246] on link "20250811-00204-11" at bounding box center [49, 240] width 73 height 12
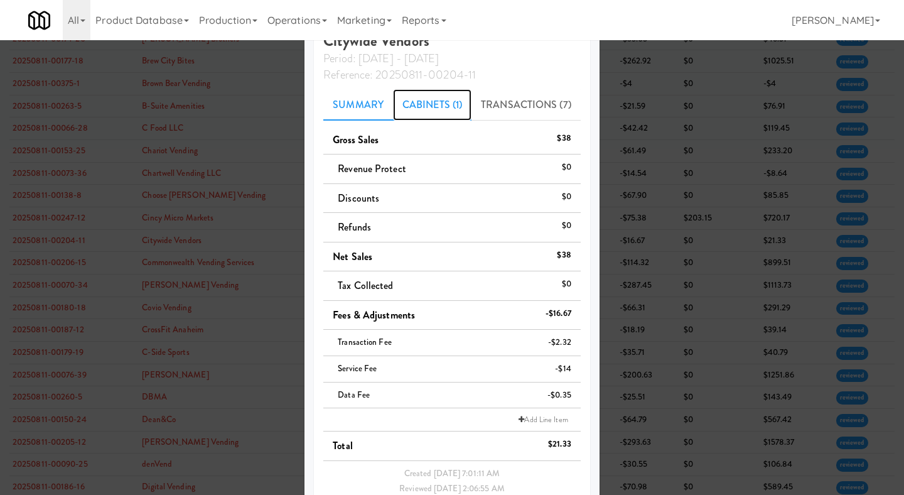
click at [438, 105] on link "Cabinets (1)" at bounding box center [432, 104] width 78 height 31
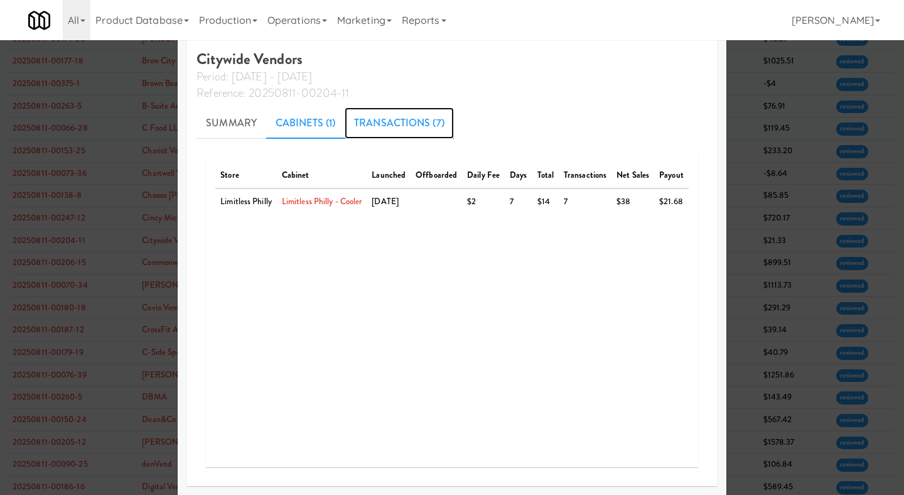
click at [438, 127] on link "Transactions (7)" at bounding box center [399, 122] width 109 height 31
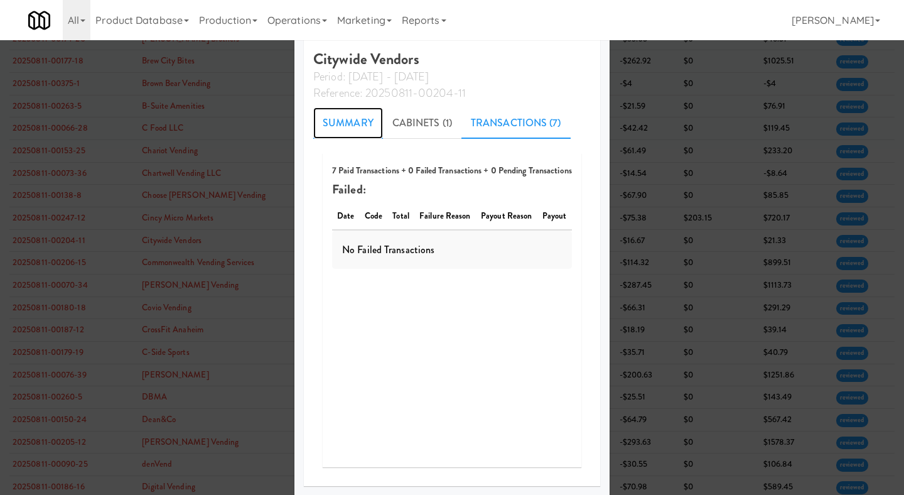
click at [325, 116] on link "Summary" at bounding box center [348, 122] width 70 height 31
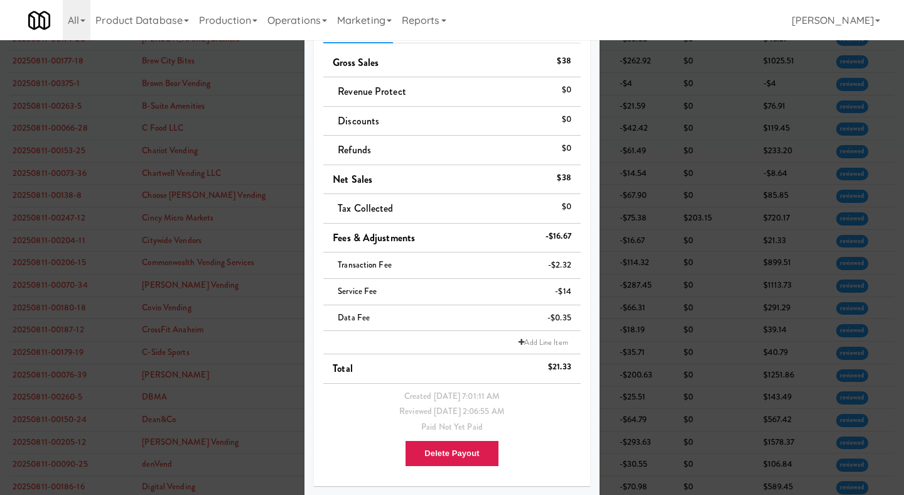
click at [698, 183] on div at bounding box center [452, 247] width 904 height 495
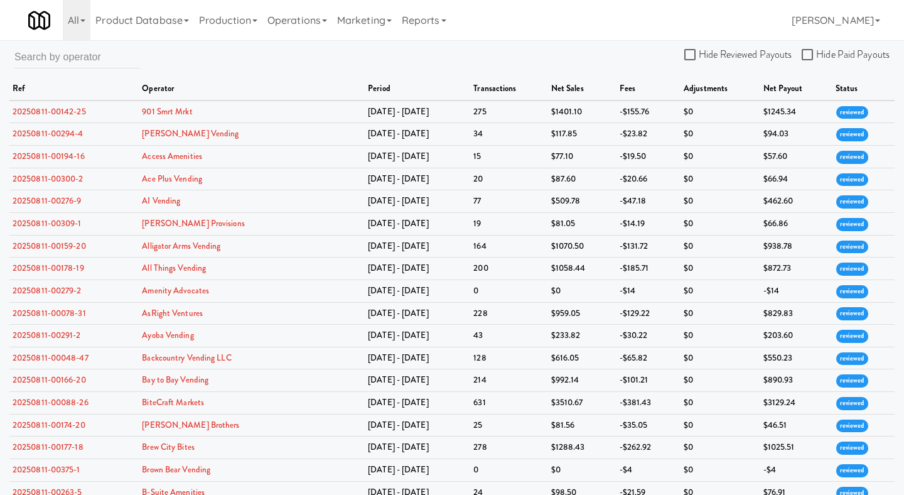
scroll to position [772, 0]
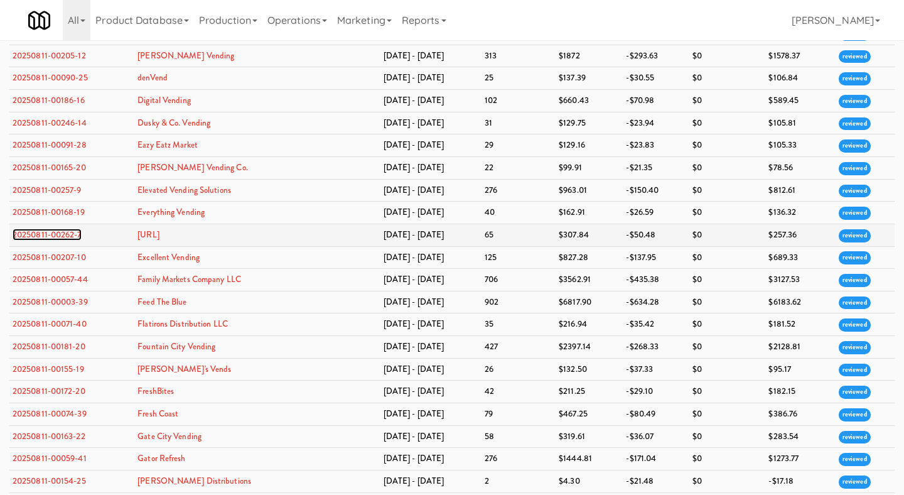
click at [78, 241] on link "20250811-00262-7" at bounding box center [47, 235] width 69 height 12
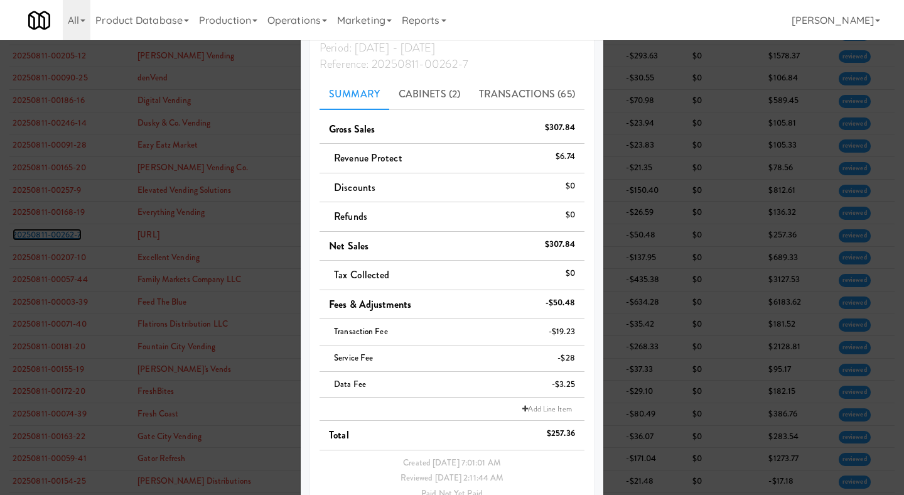
scroll to position [121, 0]
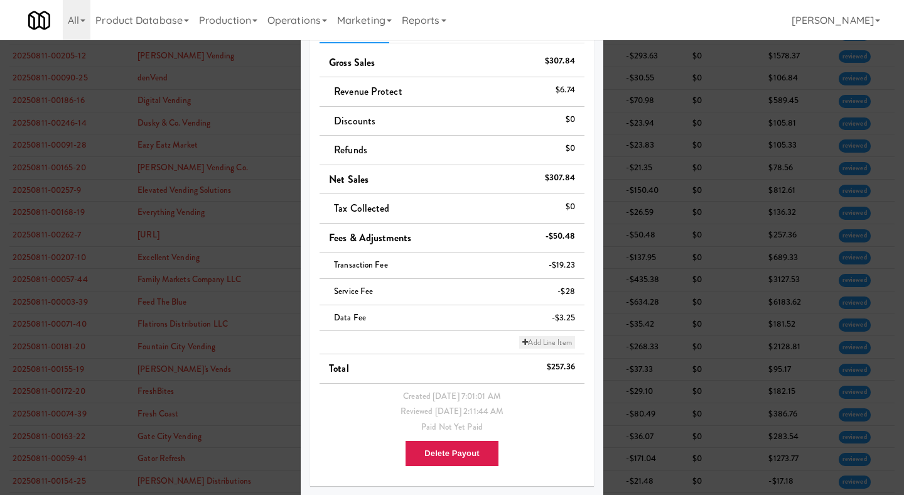
click at [538, 347] on link "Add Line Item" at bounding box center [546, 342] width 55 height 13
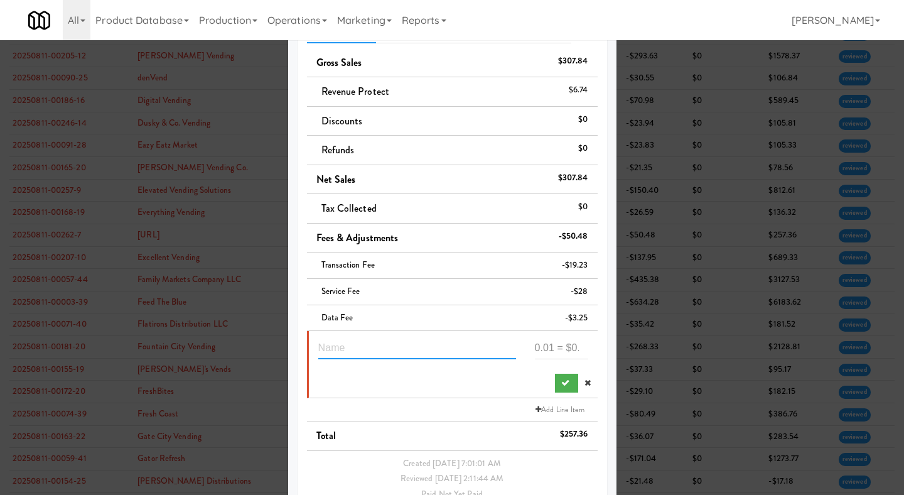
click at [404, 337] on input "text" at bounding box center [417, 347] width 198 height 23
type input "Balance due on lease"
paste input "-86.34"
type input "-86.34"
click at [561, 382] on icon "submit" at bounding box center [565, 383] width 8 height 8
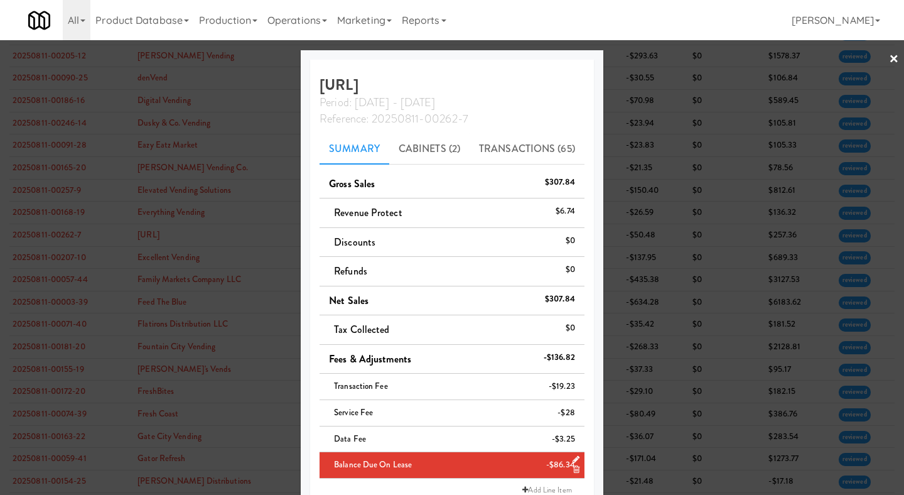
scroll to position [148, 0]
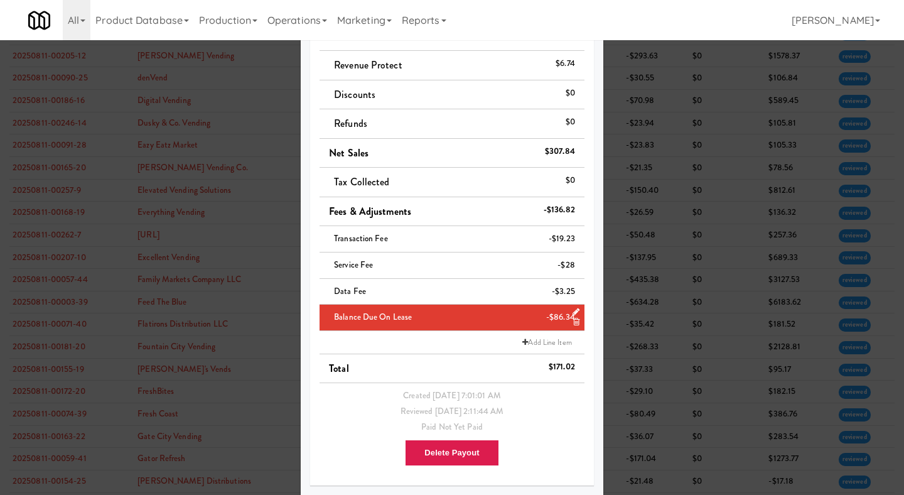
click at [636, 231] on div at bounding box center [452, 247] width 904 height 495
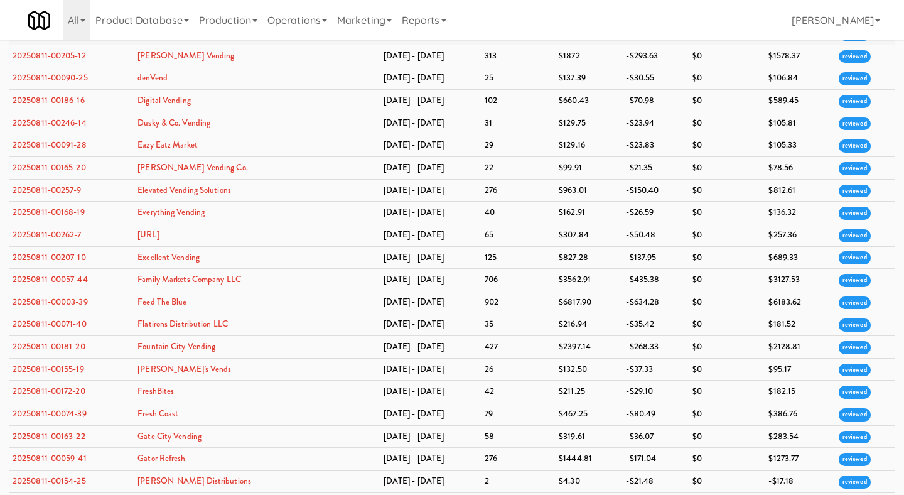
scroll to position [1068, 0]
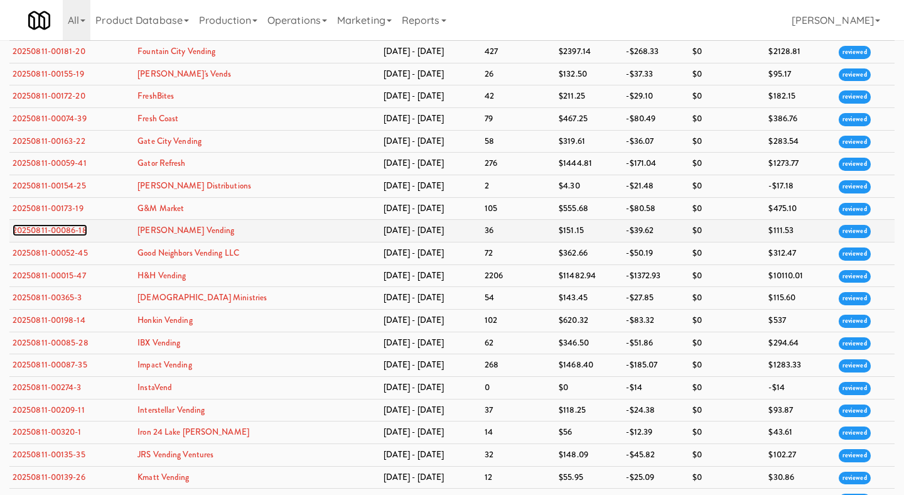
click at [68, 236] on link "20250811-00086-18" at bounding box center [50, 230] width 75 height 12
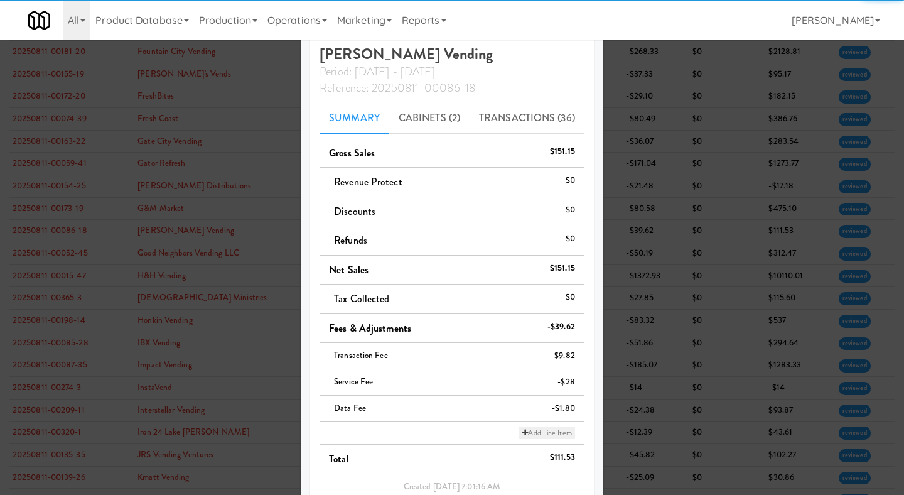
click at [549, 429] on link "Add Line Item" at bounding box center [546, 432] width 55 height 13
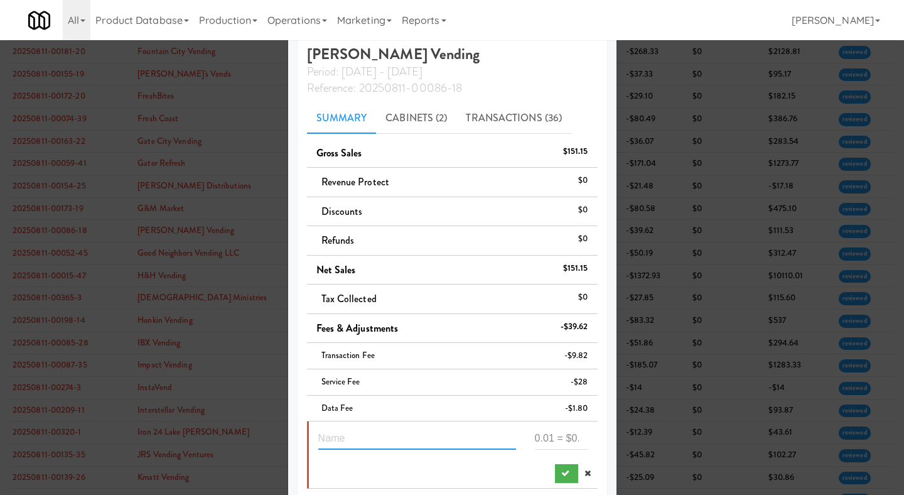
click at [421, 443] on input "text" at bounding box center [417, 437] width 198 height 23
type input "Lease payment"
paste input "98.29"
type input "98.29"
type input "Lease payment balance"
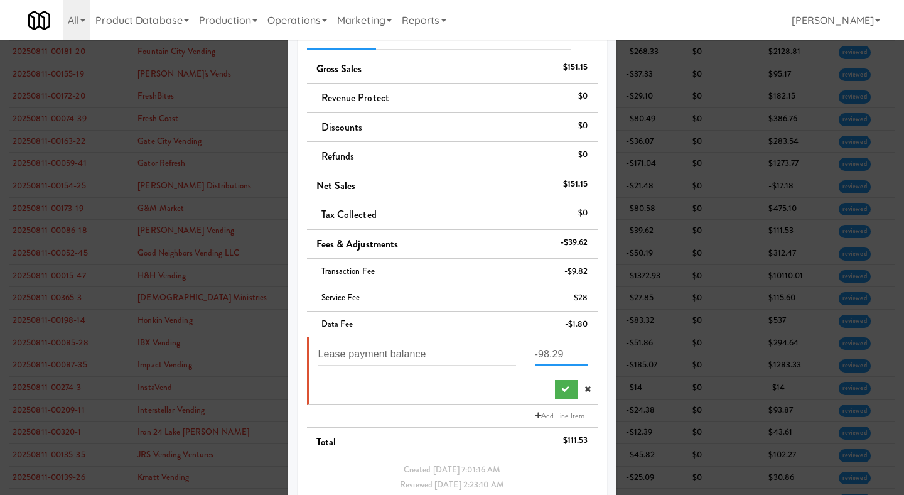
scroll to position [121, 0]
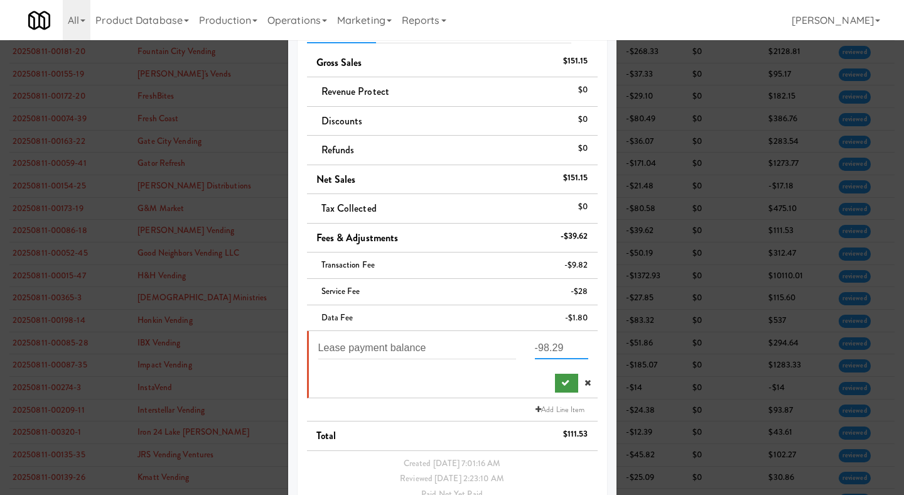
type input "-98.29"
click at [556, 387] on button "submit" at bounding box center [566, 383] width 23 height 19
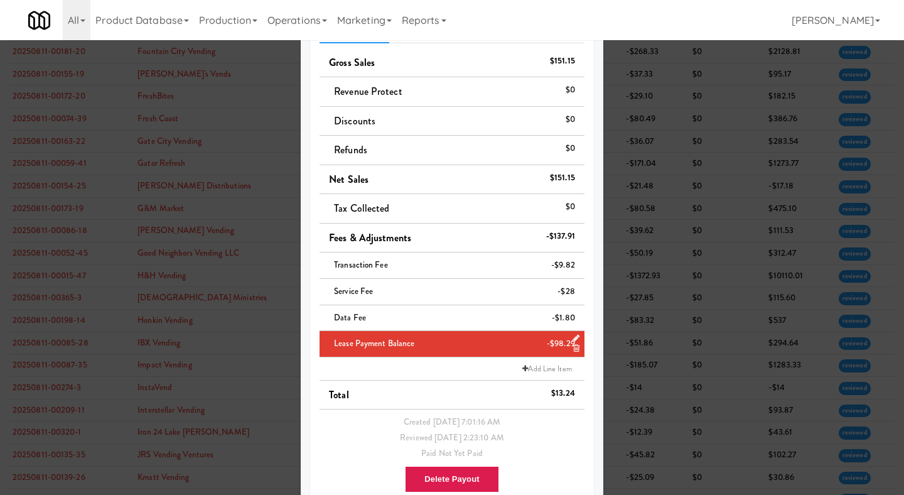
click at [664, 157] on div at bounding box center [452, 247] width 904 height 495
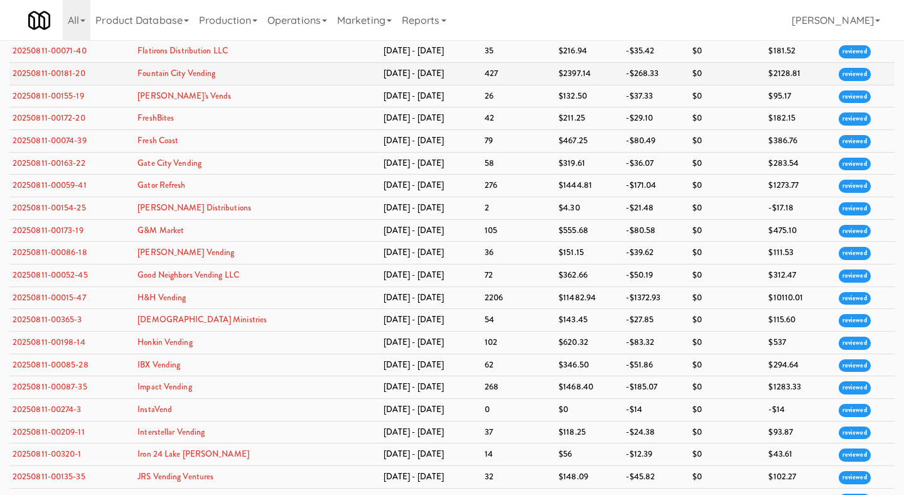
scroll to position [1035, 0]
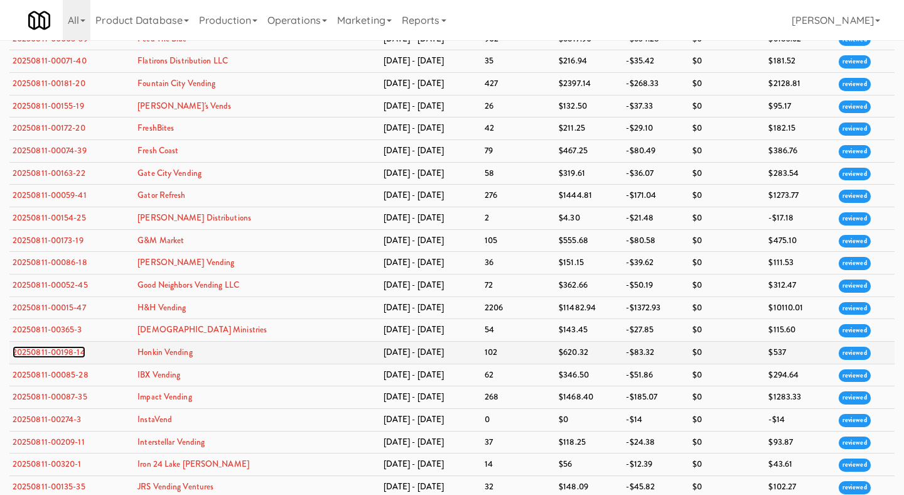
click at [78, 358] on link "20250811-00198-14" at bounding box center [49, 352] width 73 height 12
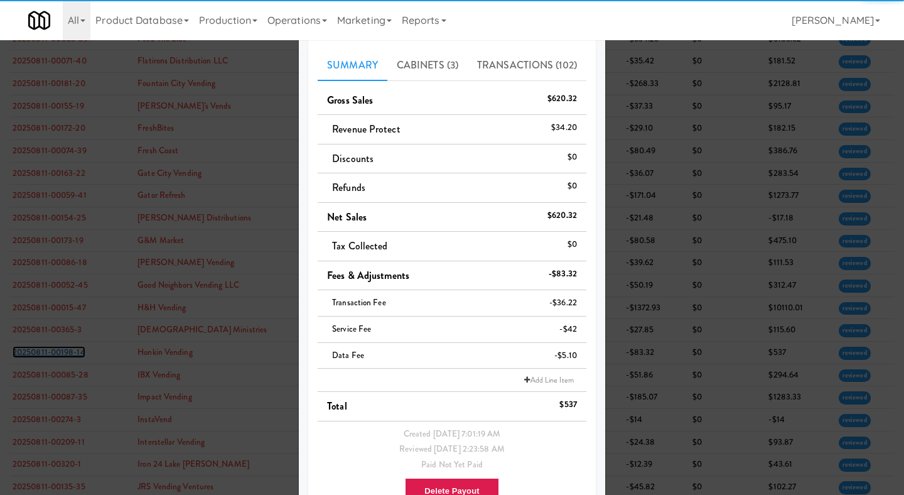
scroll to position [121, 0]
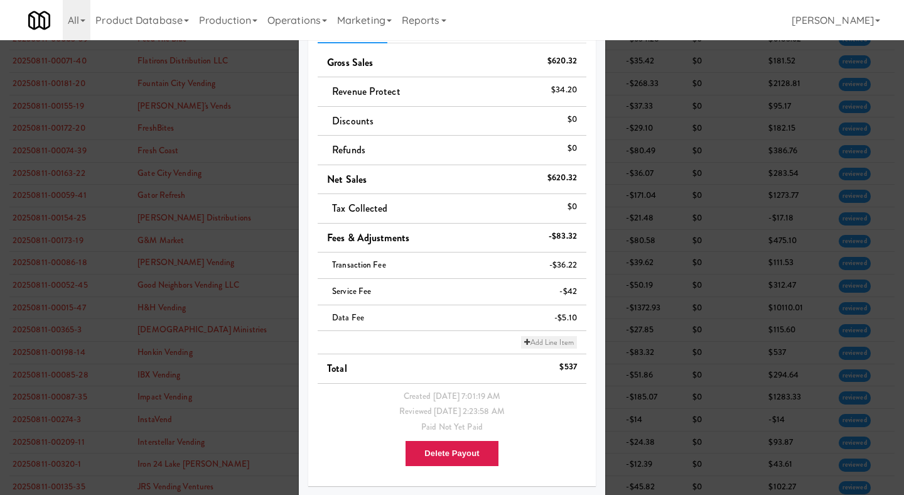
click at [568, 348] on link "Add Line Item" at bounding box center [548, 342] width 55 height 13
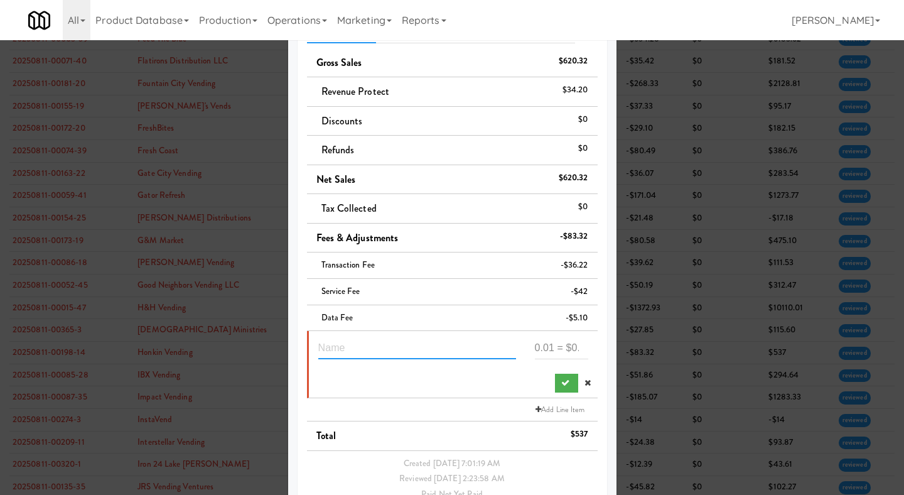
click at [405, 347] on input "text" at bounding box center [417, 347] width 198 height 23
type input "Lease payment balance"
paste input "-145.12"
type input "-145.12"
click at [555, 381] on button "submit" at bounding box center [566, 383] width 23 height 19
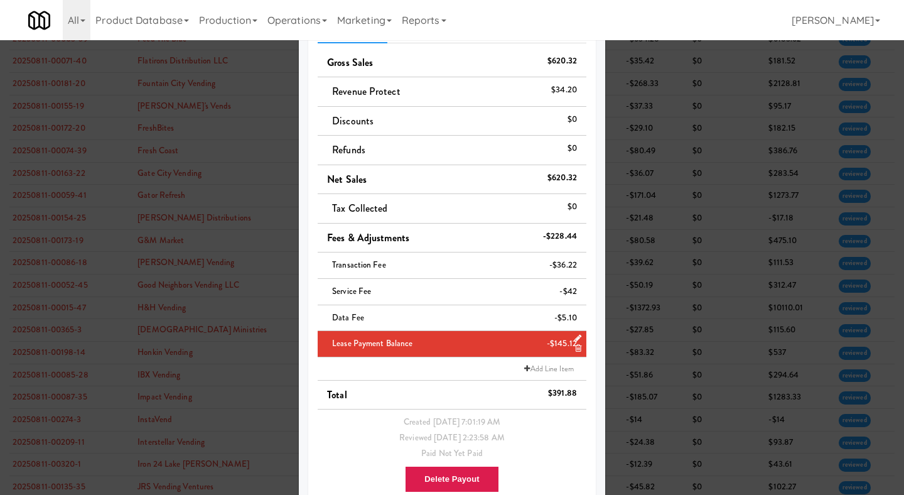
click at [691, 240] on div at bounding box center [452, 247] width 904 height 495
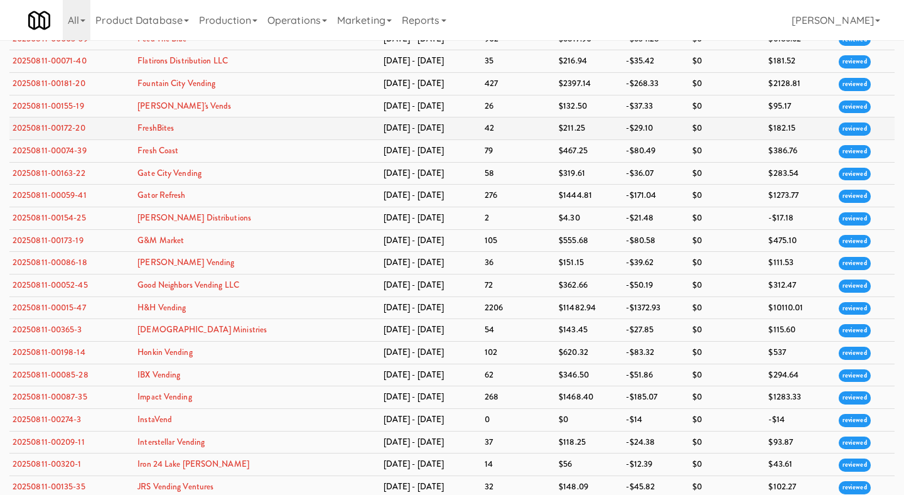
scroll to position [1454, 0]
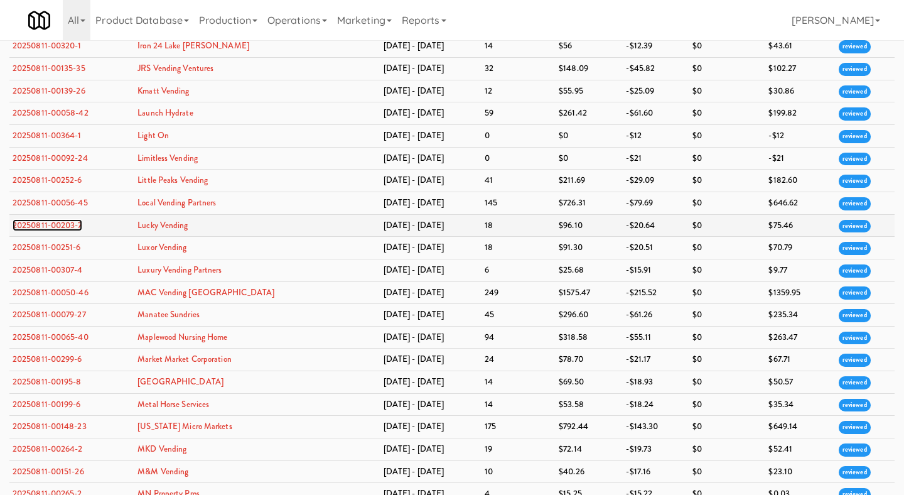
click at [57, 231] on link "20250811-00203-7" at bounding box center [48, 225] width 70 height 12
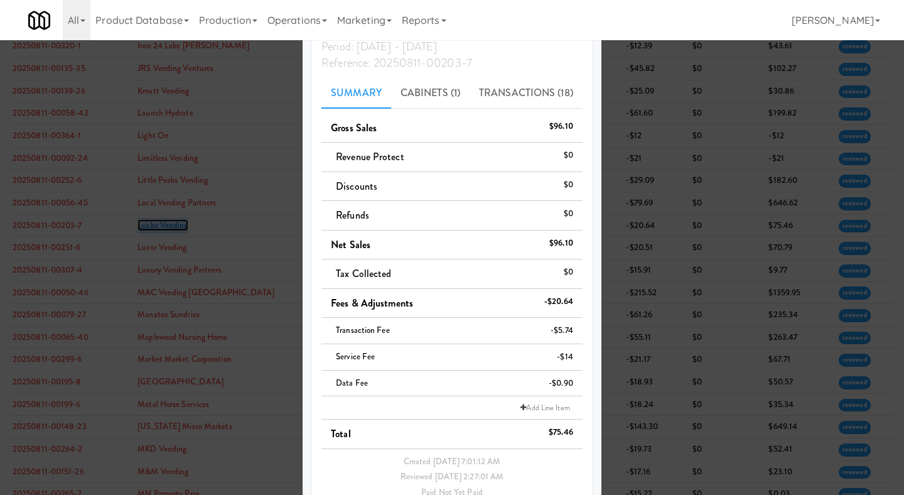
scroll to position [121, 0]
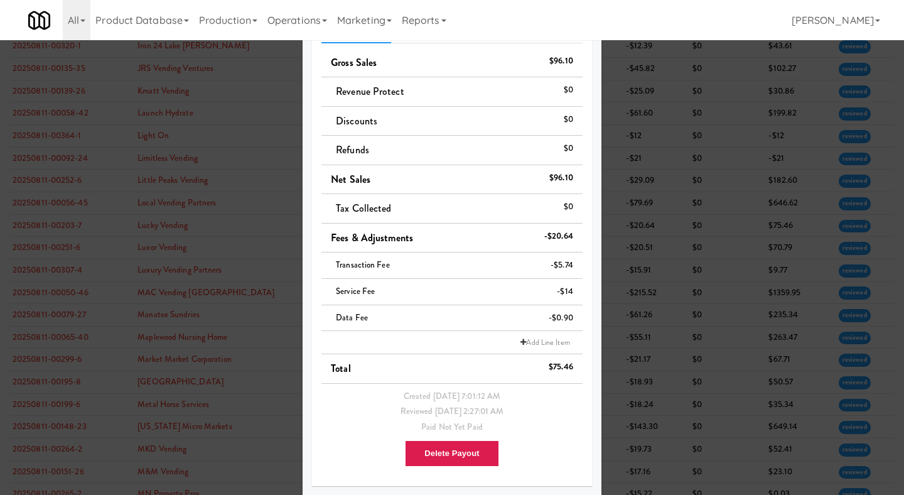
click at [630, 271] on div at bounding box center [452, 247] width 904 height 495
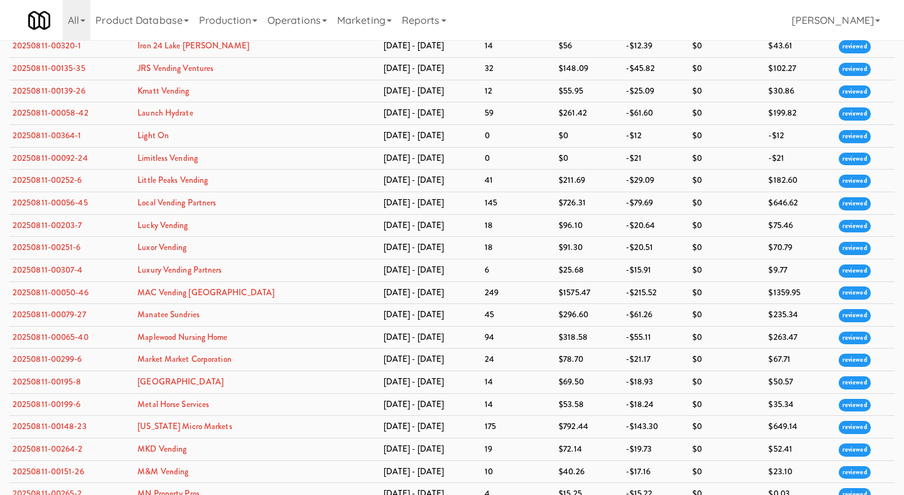
scroll to position [1068, 0]
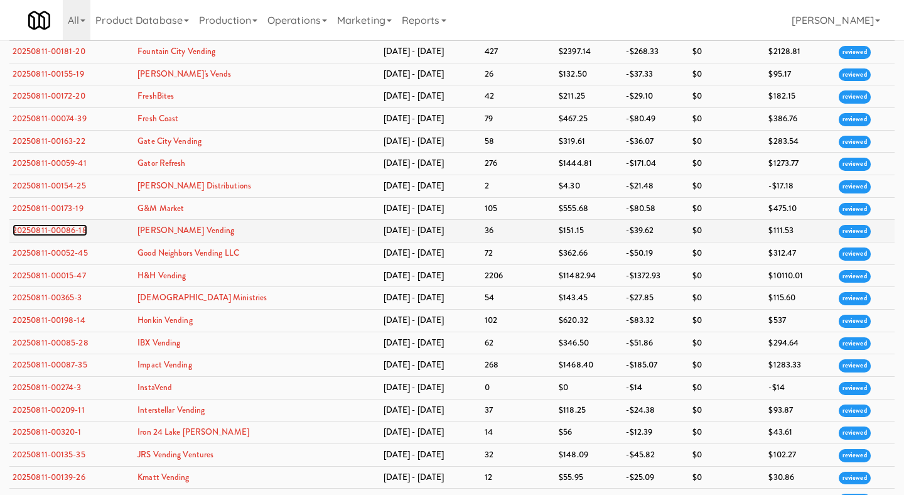
click at [73, 236] on link "20250811-00086-18" at bounding box center [50, 230] width 75 height 12
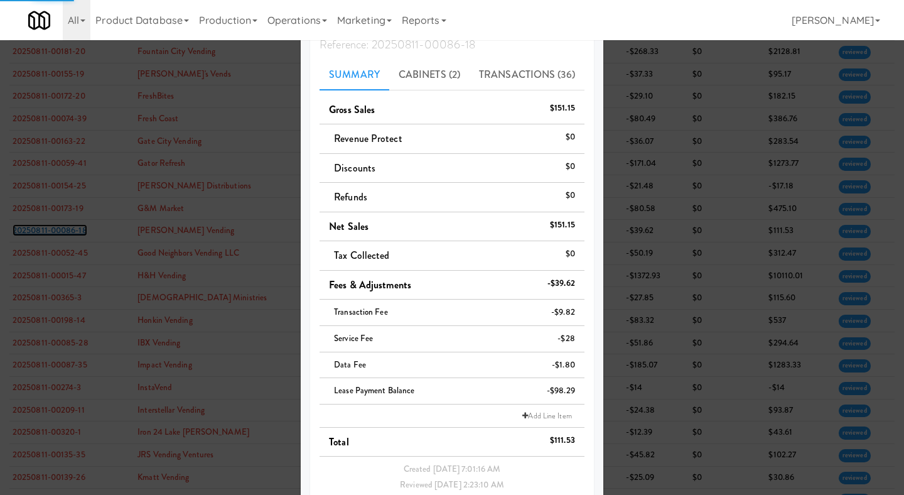
scroll to position [148, 0]
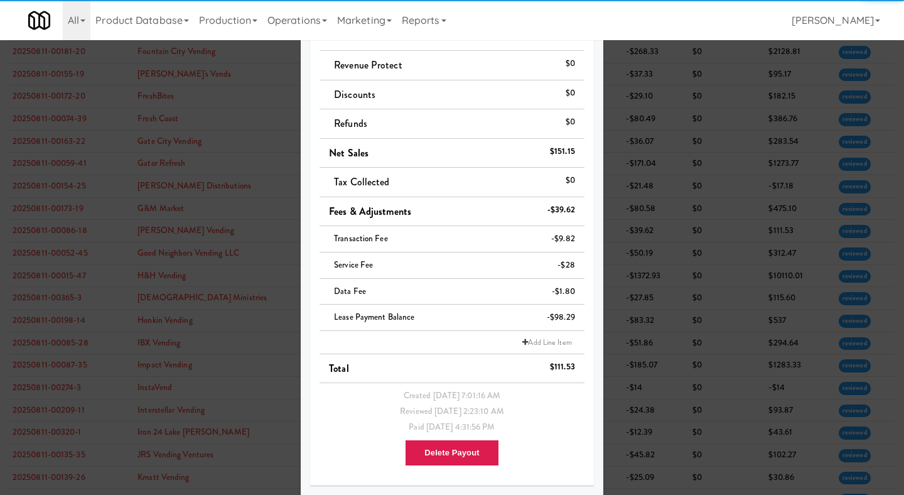
click at [747, 277] on div at bounding box center [452, 247] width 904 height 495
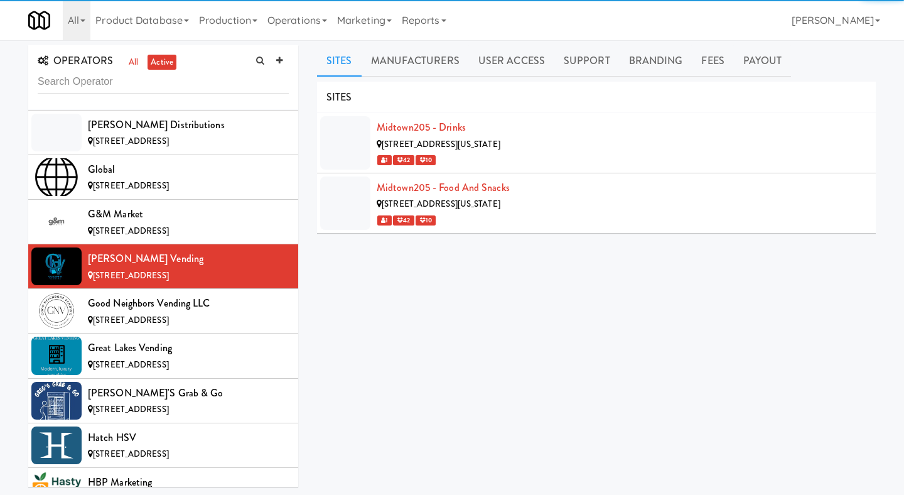
scroll to position [3719, 0]
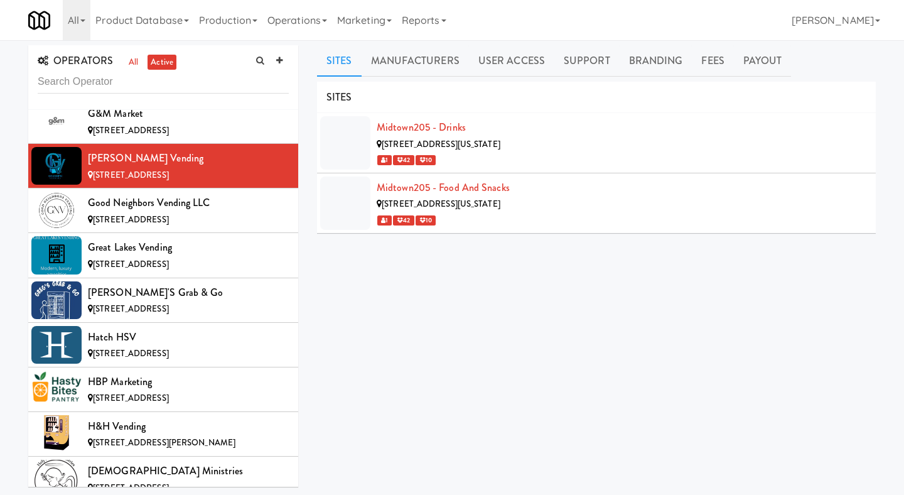
click at [163, 82] on input "text" at bounding box center [163, 81] width 251 height 23
click at [750, 50] on link "Payout" at bounding box center [763, 60] width 58 height 31
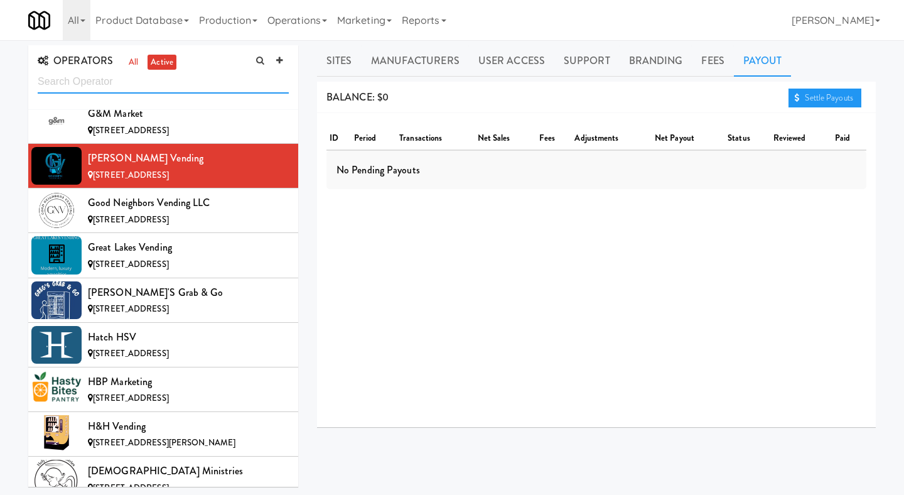
click at [174, 78] on input "text" at bounding box center [163, 81] width 251 height 23
paste input "honkin vending llc"
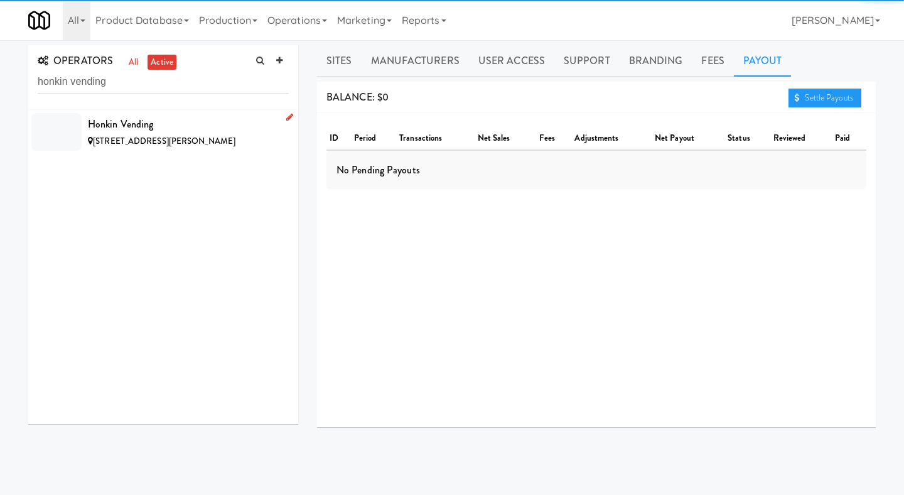
click at [192, 121] on div "Honkin Vending" at bounding box center [188, 124] width 201 height 19
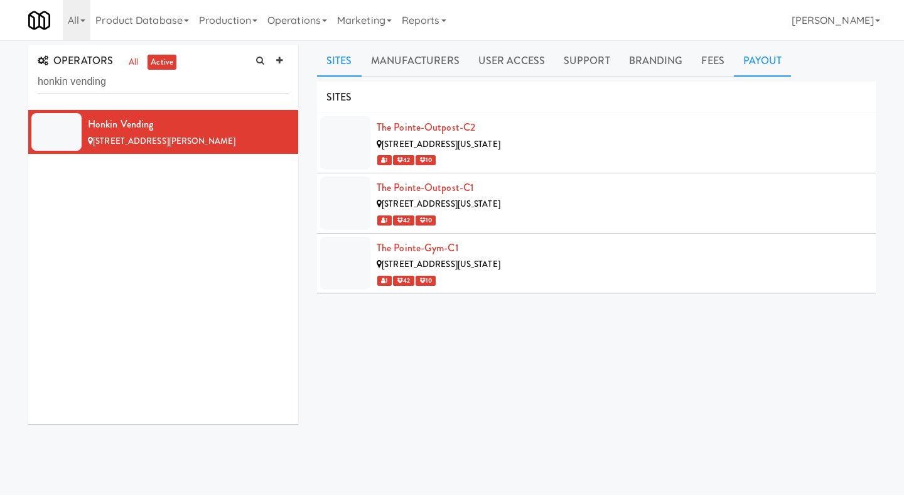
click at [786, 63] on link "Payout" at bounding box center [763, 60] width 58 height 31
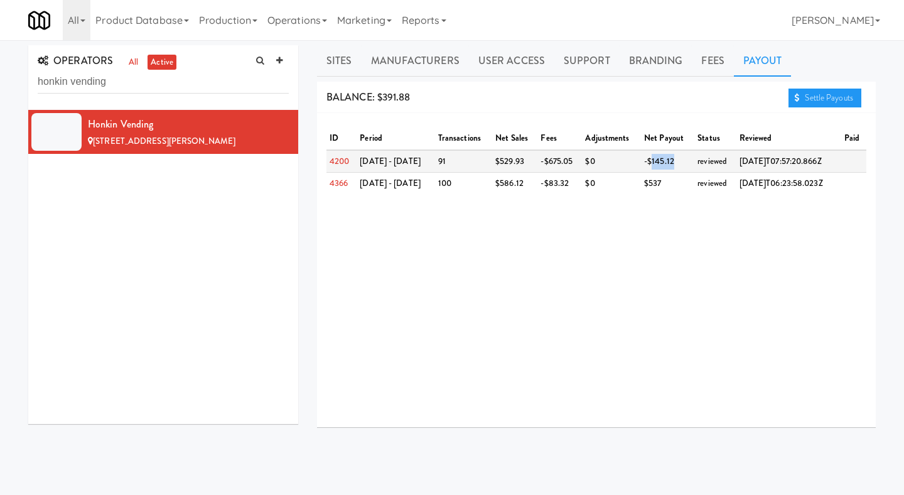
drag, startPoint x: 635, startPoint y: 160, endPoint x: 656, endPoint y: 160, distance: 20.7
click at [656, 160] on td "-$145.12" at bounding box center [667, 161] width 53 height 23
click at [657, 160] on td "-$145.12" at bounding box center [667, 161] width 53 height 23
drag, startPoint x: 656, startPoint y: 160, endPoint x: 637, endPoint y: 161, distance: 19.5
click at [641, 161] on td "-$145.12" at bounding box center [667, 161] width 53 height 23
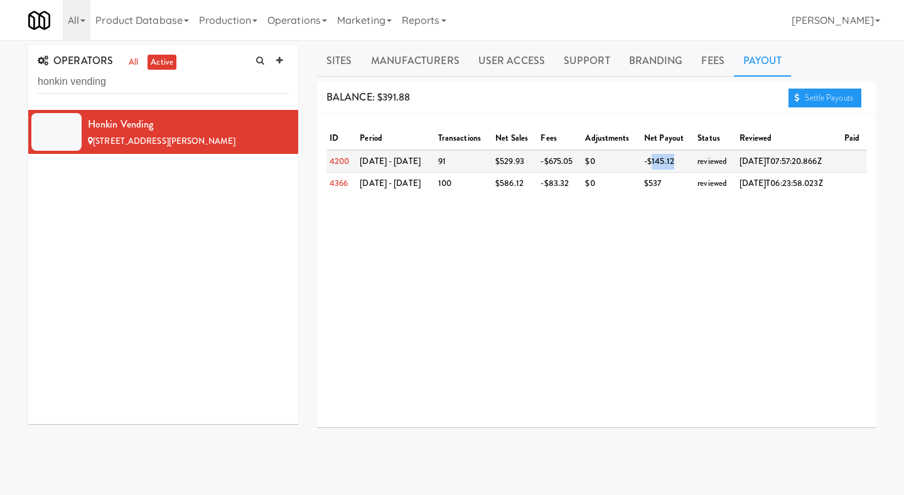
copy td "145.12"
click at [837, 103] on link "Settle Payouts" at bounding box center [825, 98] width 73 height 19
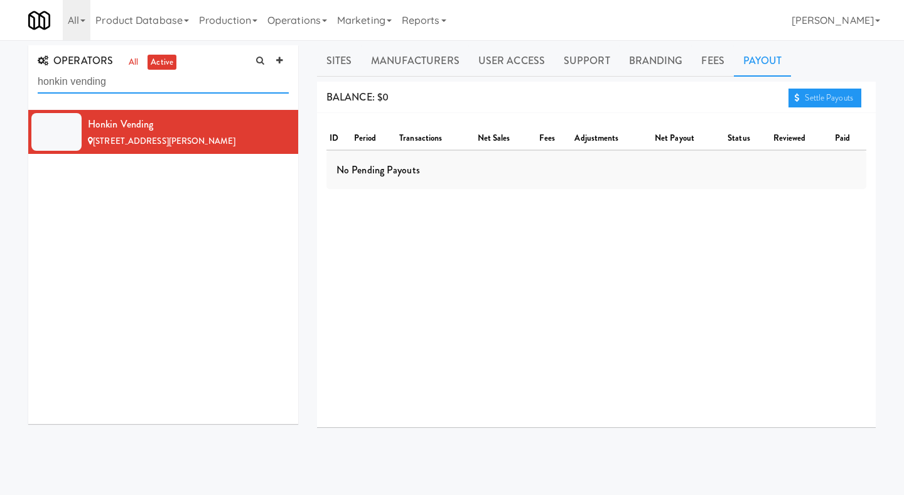
click at [105, 77] on input "honkin vending" at bounding box center [163, 81] width 251 height 23
paste input "lucky"
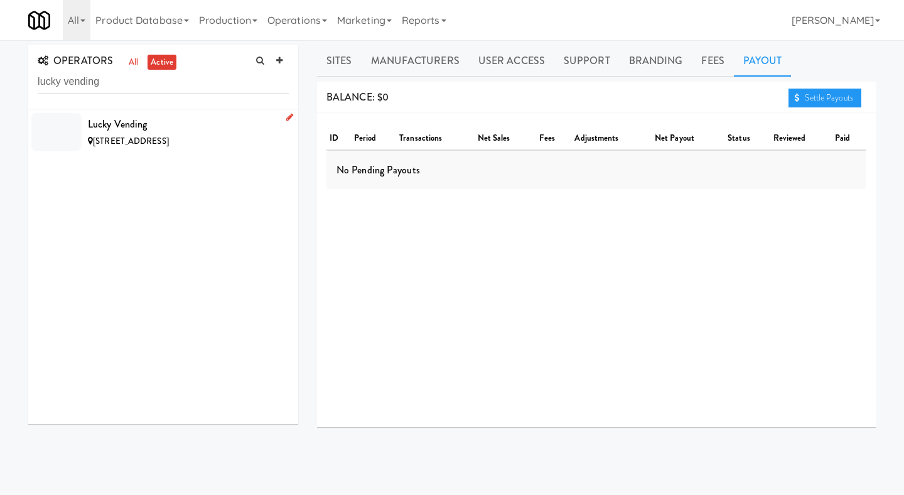
click at [138, 117] on div "Lucky Vending" at bounding box center [188, 124] width 201 height 19
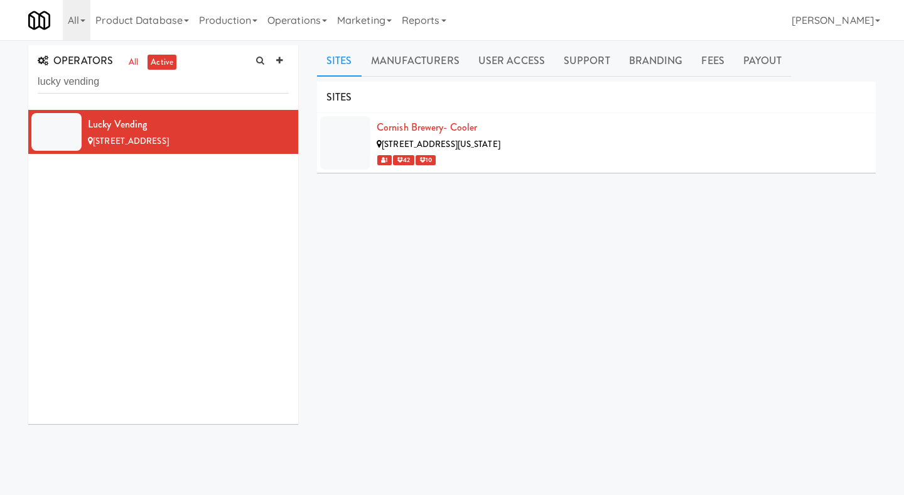
click at [809, 46] on ul "Sites Manufacturers User Access Support Branding Fees Payout" at bounding box center [596, 60] width 559 height 31
click at [756, 50] on link "Payout" at bounding box center [763, 60] width 58 height 31
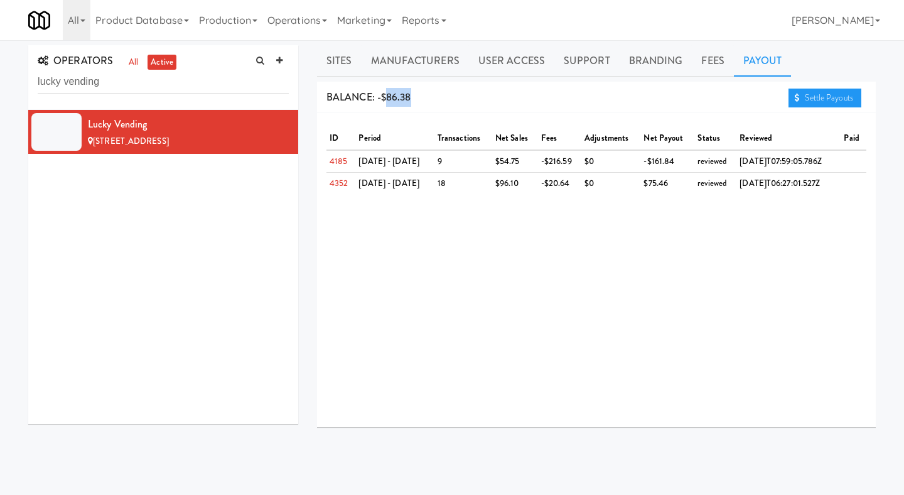
drag, startPoint x: 388, startPoint y: 97, endPoint x: 426, endPoint y: 97, distance: 38.3
click at [426, 97] on div "BALANCE: -$86.38 Settle Payouts" at bounding box center [596, 98] width 559 height 32
copy span "86.38"
click at [426, 97] on div "BALANCE: -$86.38 Settle Payouts" at bounding box center [596, 98] width 559 height 32
drag, startPoint x: 634, startPoint y: 158, endPoint x: 654, endPoint y: 160, distance: 20.2
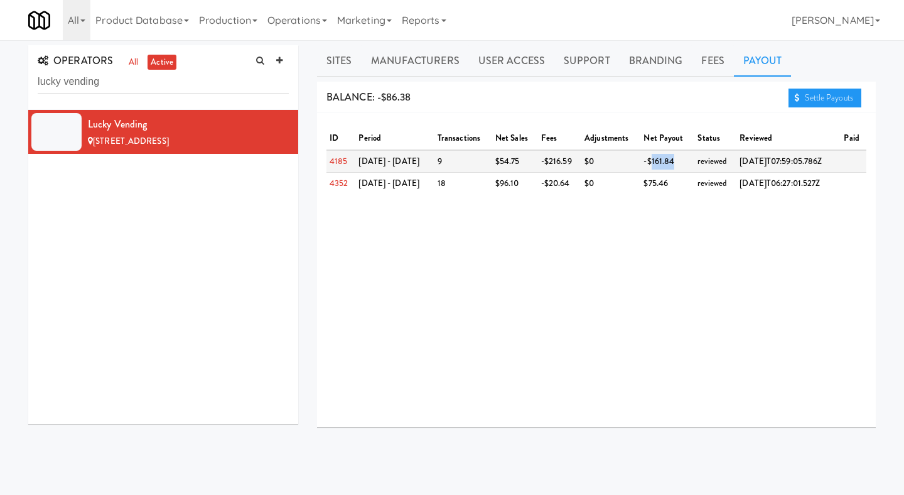
click at [654, 160] on td "-$161.84" at bounding box center [668, 161] width 54 height 23
copy td "161.84"
click at [221, 102] on div "OPERATORS all active lucky vending" at bounding box center [163, 77] width 270 height 65
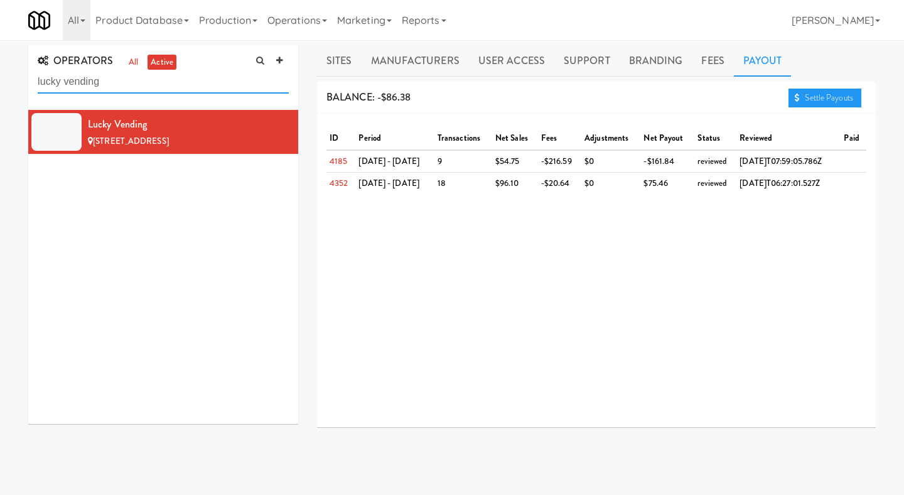
click at [227, 90] on input "lucky vending" at bounding box center [163, 81] width 251 height 23
click at [738, 53] on link "Payout" at bounding box center [763, 60] width 58 height 31
click at [125, 90] on input "lucky vending" at bounding box center [163, 81] width 251 height 23
paste input "xor"
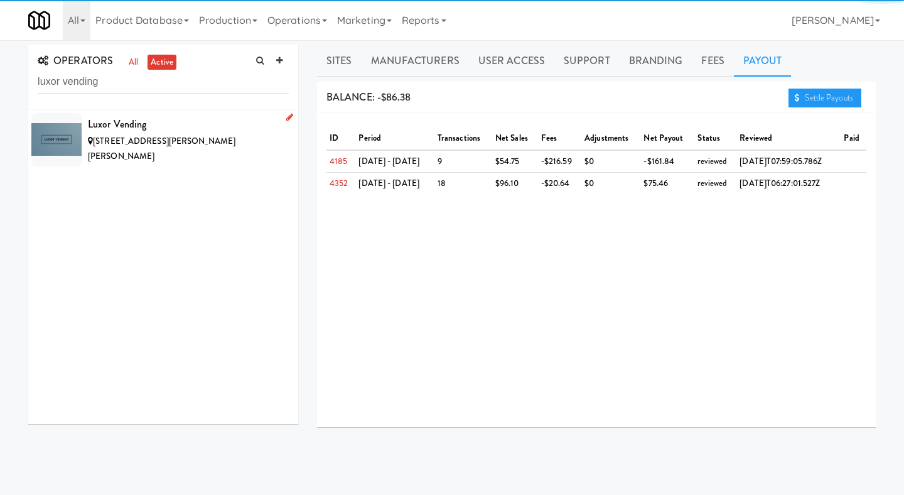
click at [138, 128] on div "Luxor Vending" at bounding box center [188, 124] width 201 height 19
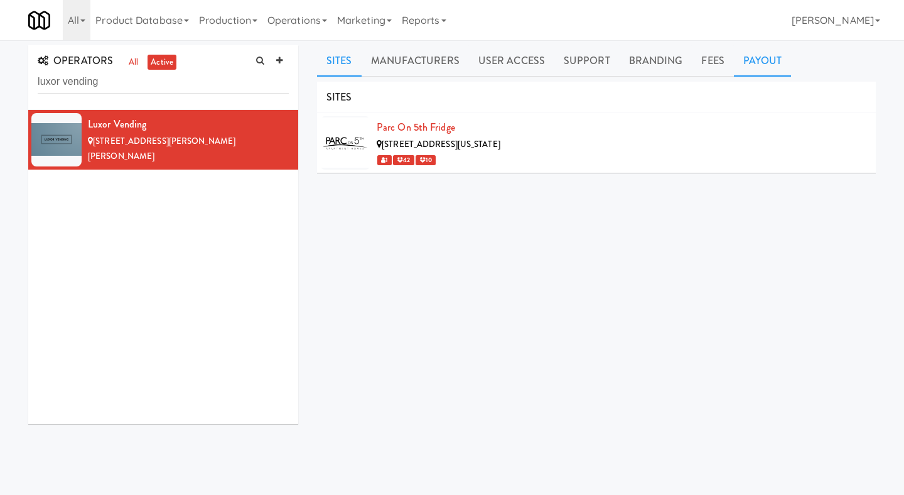
click at [765, 72] on link "Payout" at bounding box center [763, 60] width 58 height 31
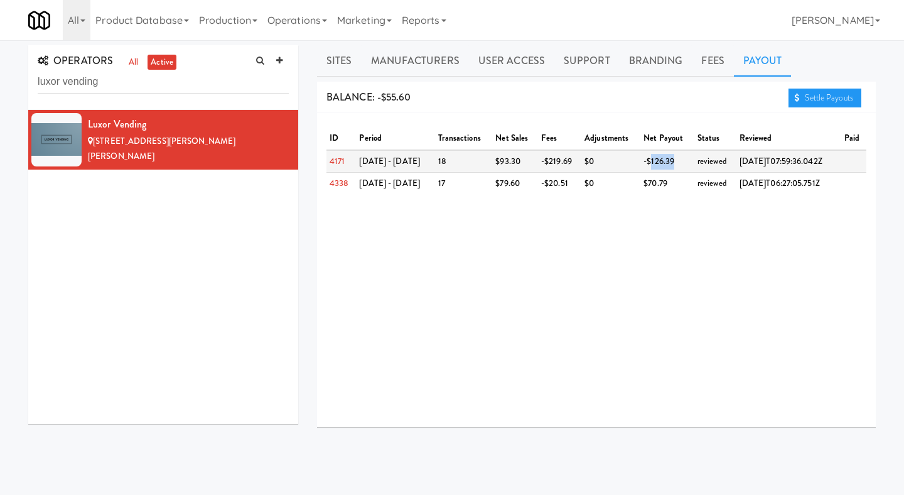
drag, startPoint x: 633, startPoint y: 158, endPoint x: 658, endPoint y: 158, distance: 25.1
click at [658, 158] on td "-$126.39" at bounding box center [668, 161] width 54 height 23
copy td "126.39"
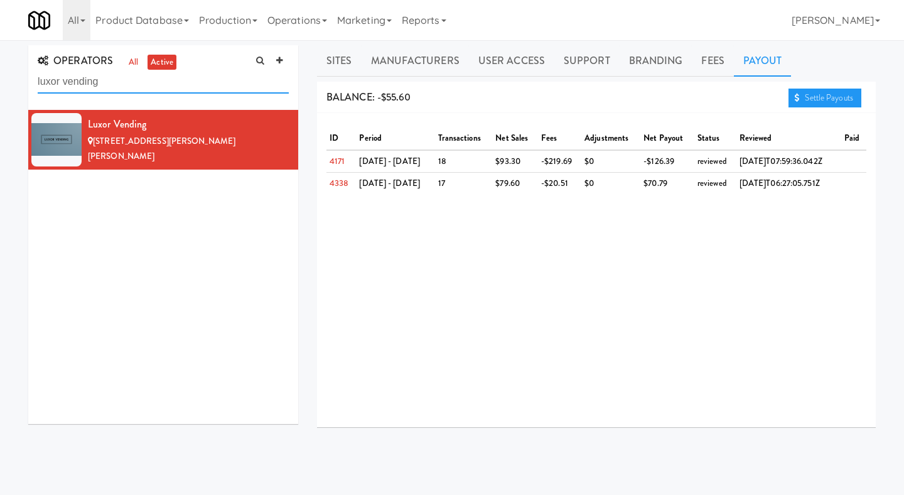
click at [163, 86] on input "luxor vending" at bounding box center [163, 81] width 251 height 23
paste input "morel brothers llc"
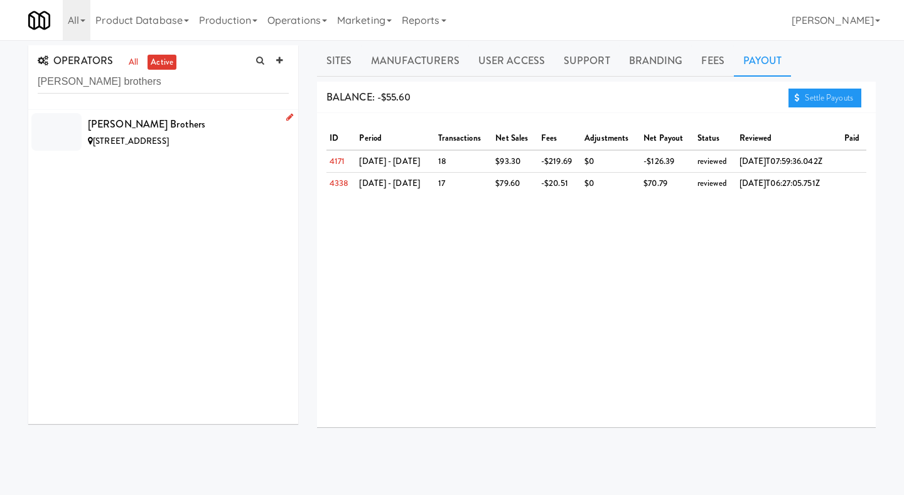
click at [167, 110] on li "Morel Brothers 502 W 7th St, Erie PA" at bounding box center [163, 132] width 270 height 44
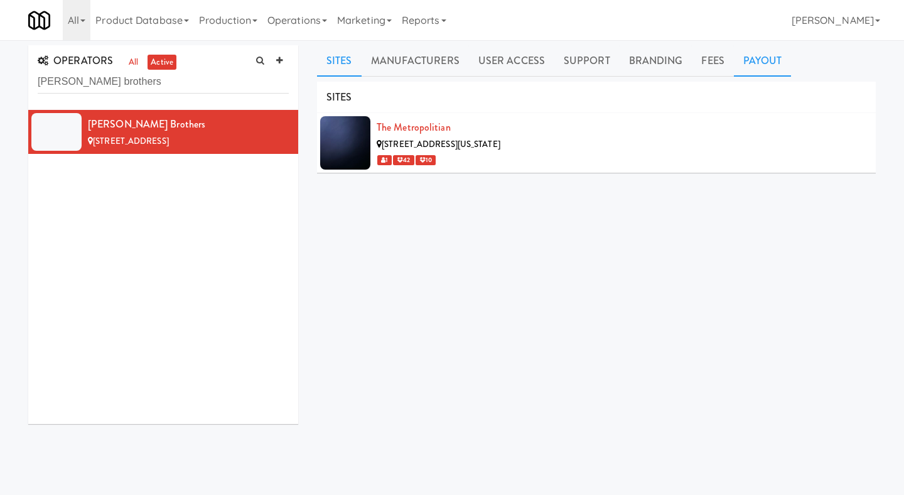
click at [743, 68] on link "Payout" at bounding box center [763, 60] width 58 height 31
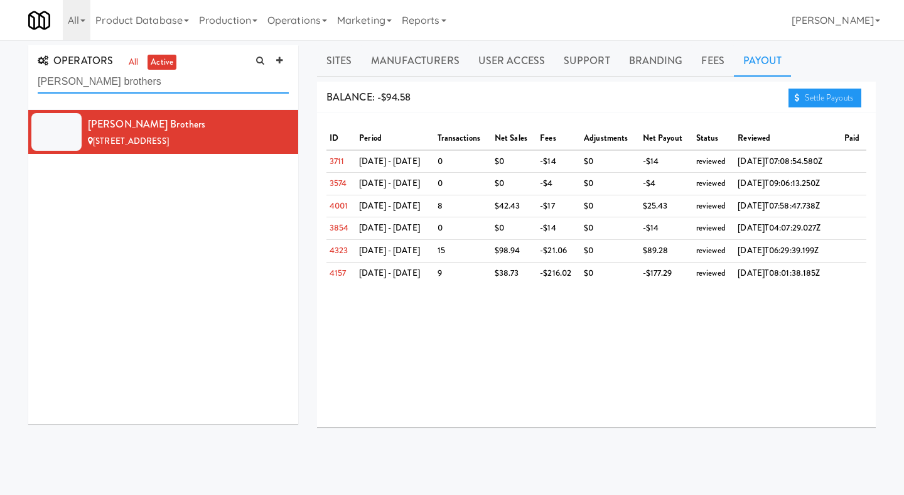
click at [152, 86] on input "morel brothers" at bounding box center [163, 81] width 251 height 23
paste input "SnackCityVending"
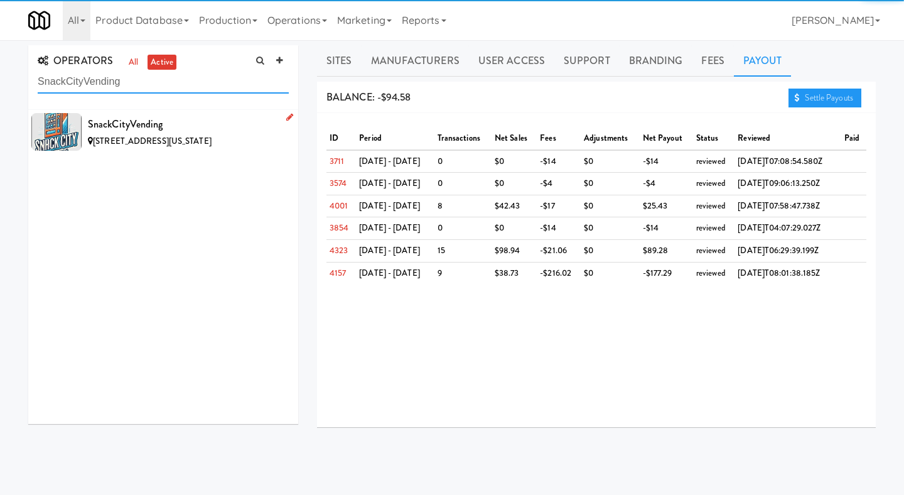
type input "SnackCityVending"
click at [154, 131] on div "SnackCityVending" at bounding box center [188, 124] width 201 height 19
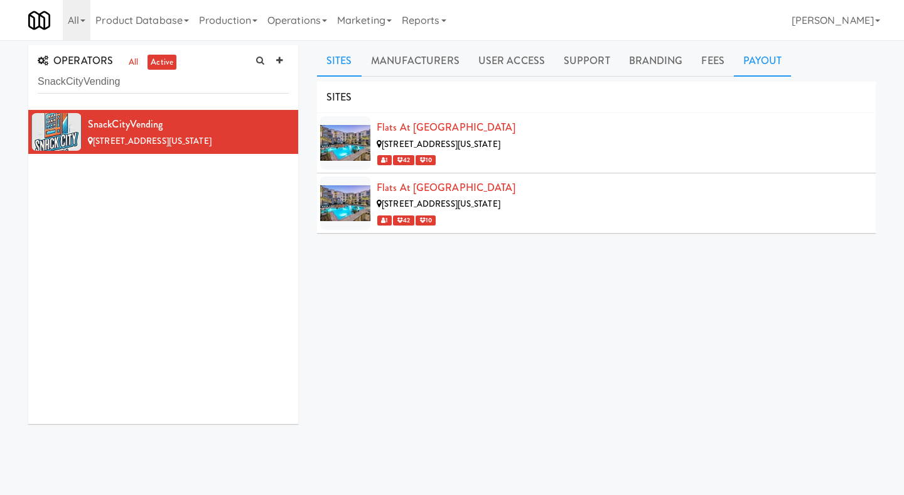
click at [739, 57] on link "Payout" at bounding box center [763, 60] width 58 height 31
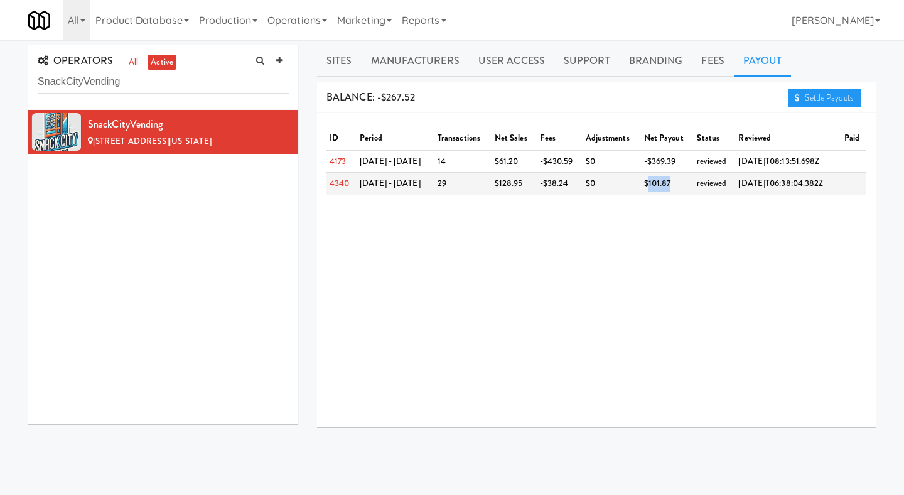
drag, startPoint x: 635, startPoint y: 181, endPoint x: 659, endPoint y: 181, distance: 24.5
click at [659, 181] on td "$101.87" at bounding box center [667, 184] width 53 height 22
copy td "101.87"
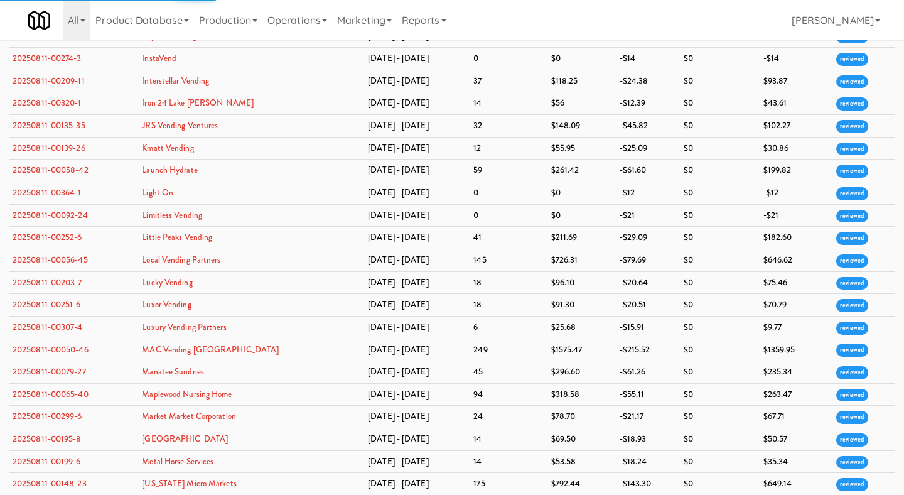
scroll to position [1069, 0]
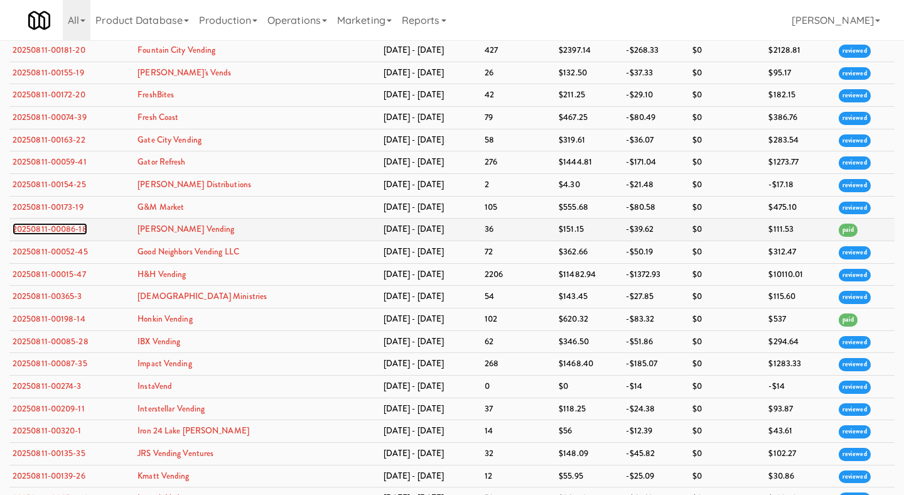
click at [70, 235] on link "20250811-00086-18" at bounding box center [50, 229] width 75 height 12
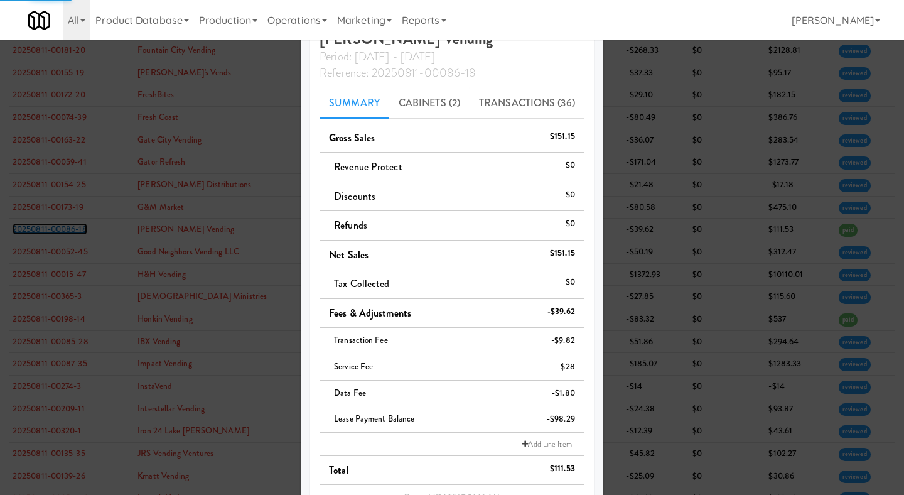
scroll to position [103, 0]
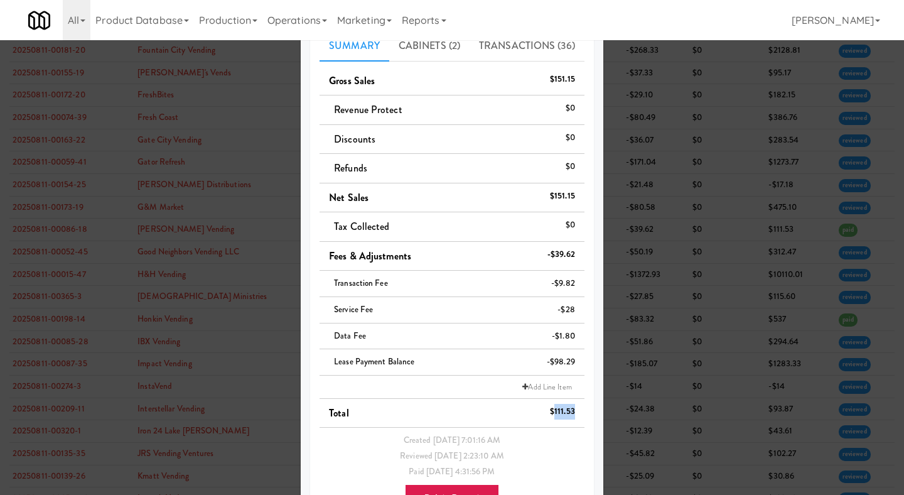
drag, startPoint x: 553, startPoint y: 411, endPoint x: 574, endPoint y: 411, distance: 20.7
click at [574, 411] on div "$111.53" at bounding box center [562, 412] width 25 height 16
copy div "111.53"
click at [696, 138] on div at bounding box center [452, 247] width 904 height 495
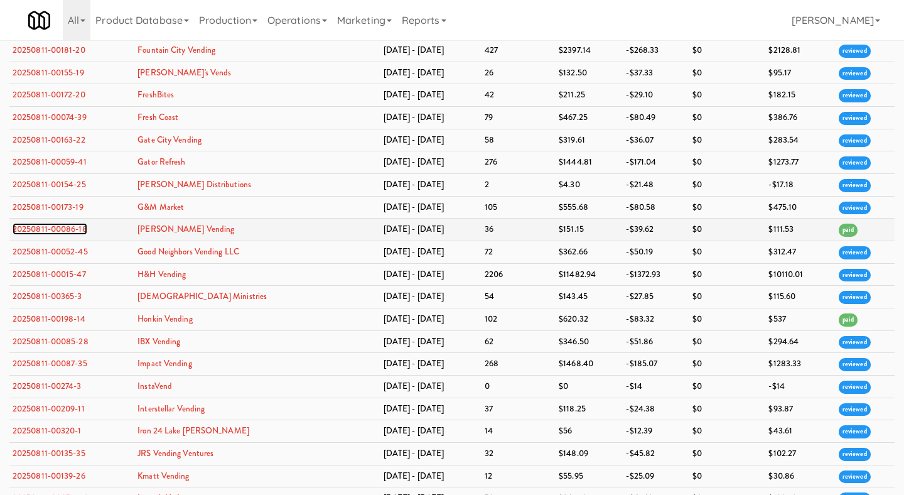
click at [82, 235] on link "20250811-00086-18" at bounding box center [50, 229] width 75 height 12
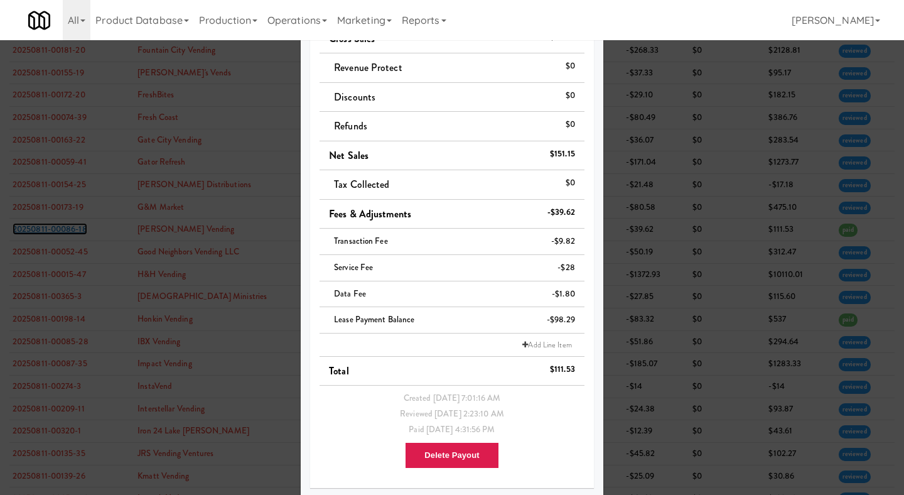
scroll to position [148, 0]
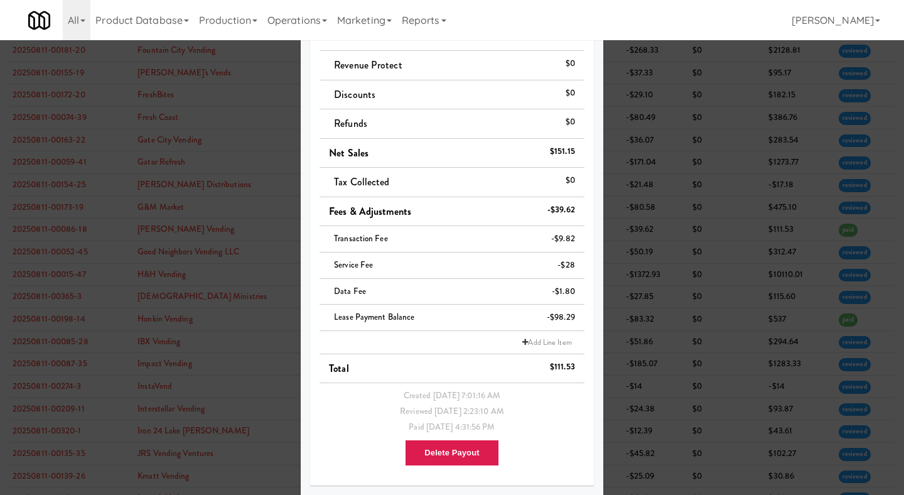
click at [678, 205] on div at bounding box center [452, 247] width 904 height 495
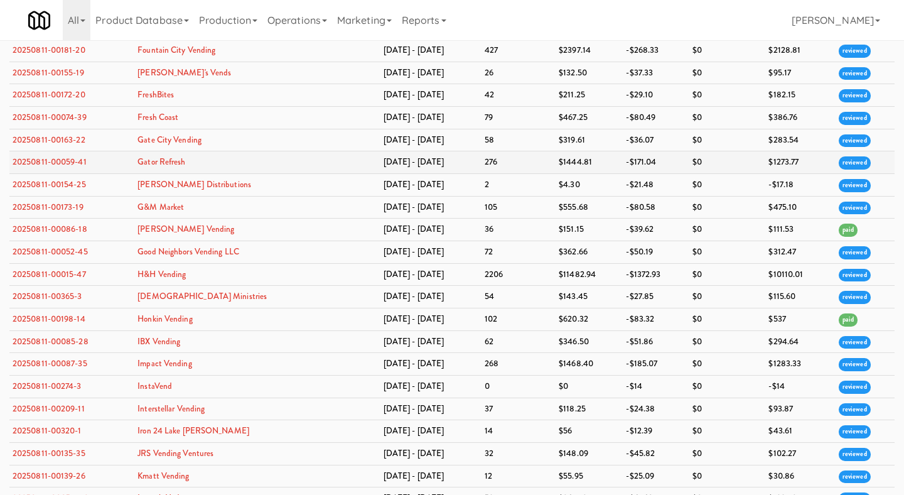
scroll to position [772, 0]
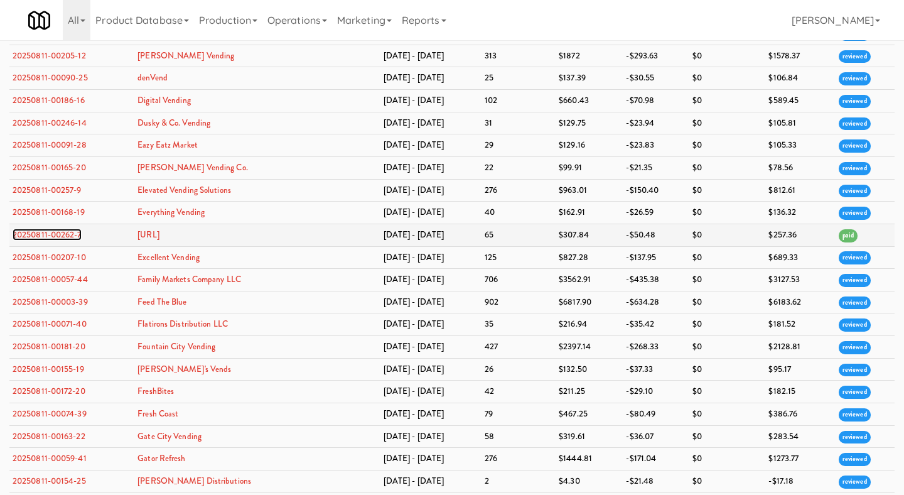
click at [43, 241] on link "20250811-00262-7" at bounding box center [47, 235] width 69 height 12
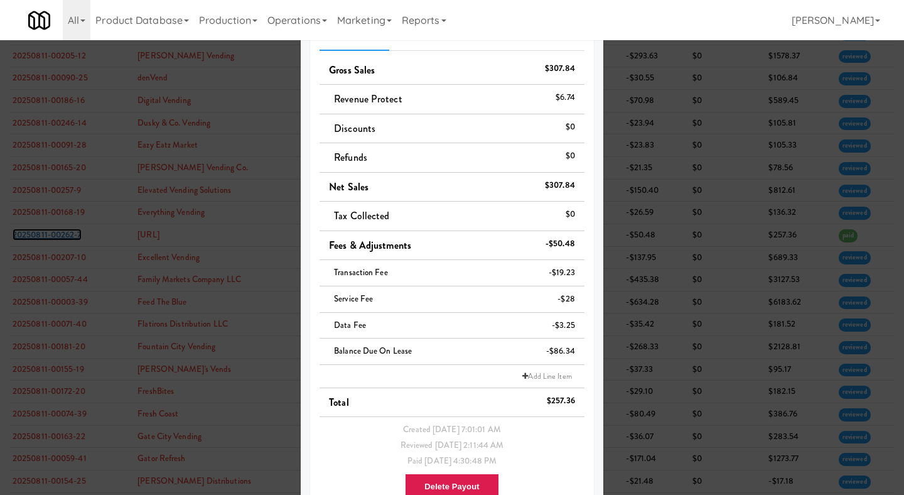
scroll to position [134, 0]
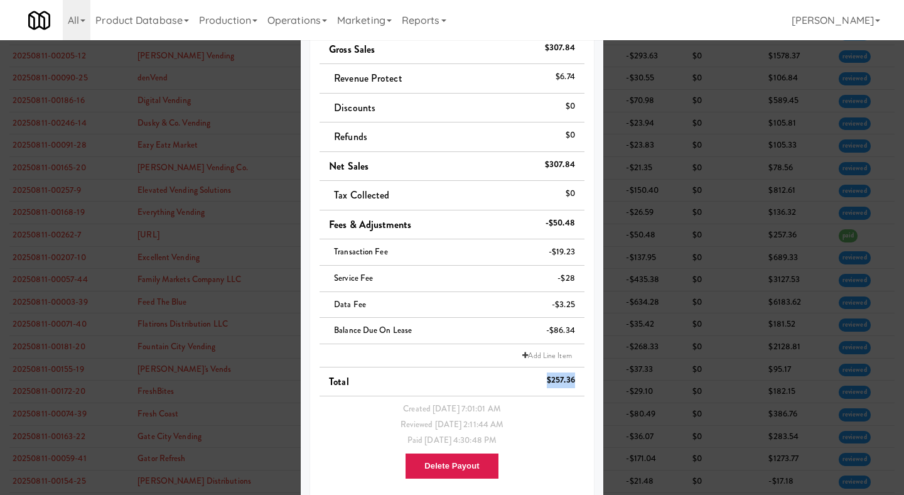
drag, startPoint x: 548, startPoint y: 378, endPoint x: 573, endPoint y: 379, distance: 25.1
click at [573, 379] on div "$257.36" at bounding box center [561, 380] width 28 height 16
copy div "$257.36"
click at [626, 343] on div at bounding box center [452, 247] width 904 height 495
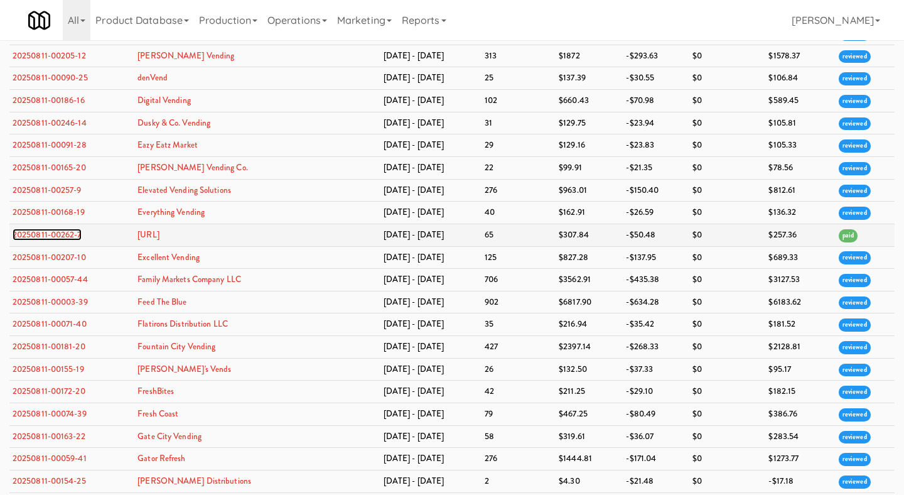
click at [62, 241] on link "20250811-00262-7" at bounding box center [47, 235] width 69 height 12
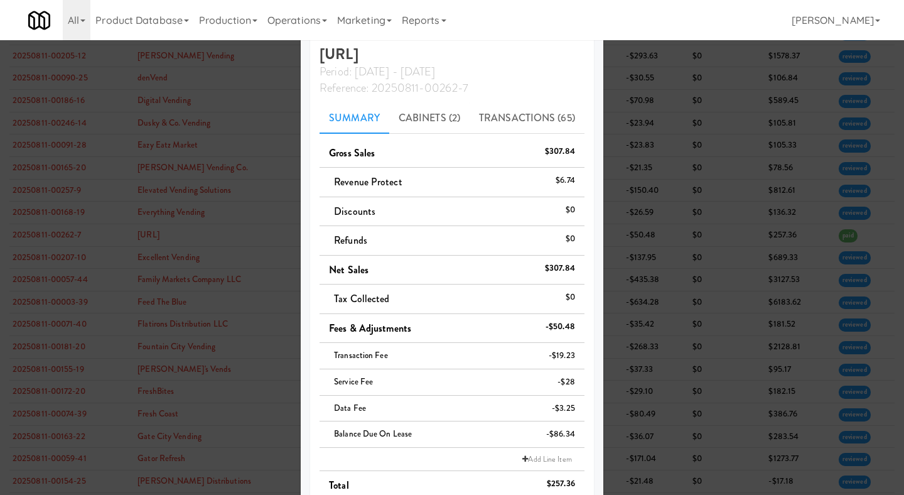
click at [264, 244] on div at bounding box center [452, 247] width 904 height 495
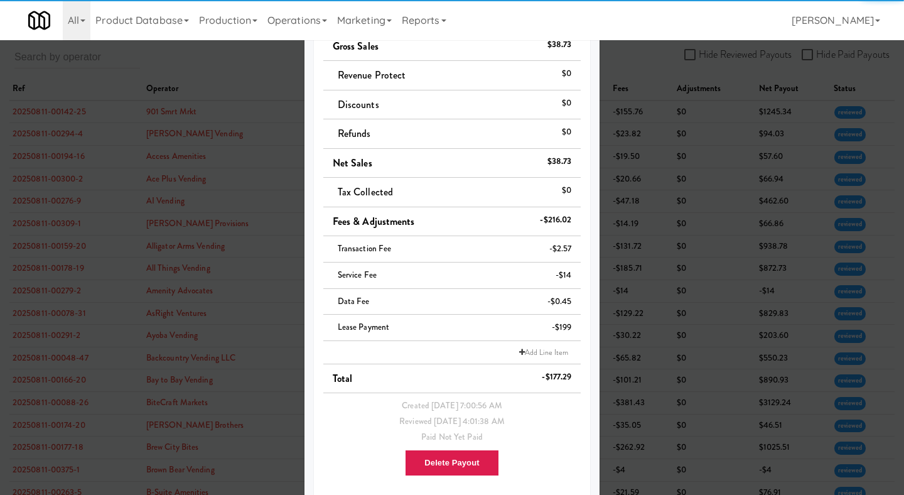
scroll to position [148, 0]
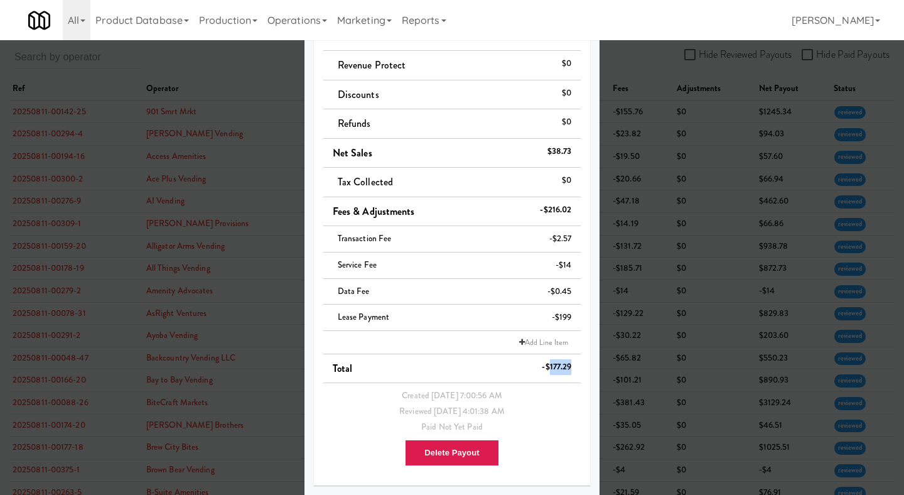
drag, startPoint x: 548, startPoint y: 362, endPoint x: 569, endPoint y: 362, distance: 20.7
click at [569, 362] on div "-$177.29" at bounding box center [557, 367] width 30 height 16
copy div "177.29"
click at [721, 228] on div at bounding box center [452, 247] width 904 height 495
